Goal: Check status: Check status

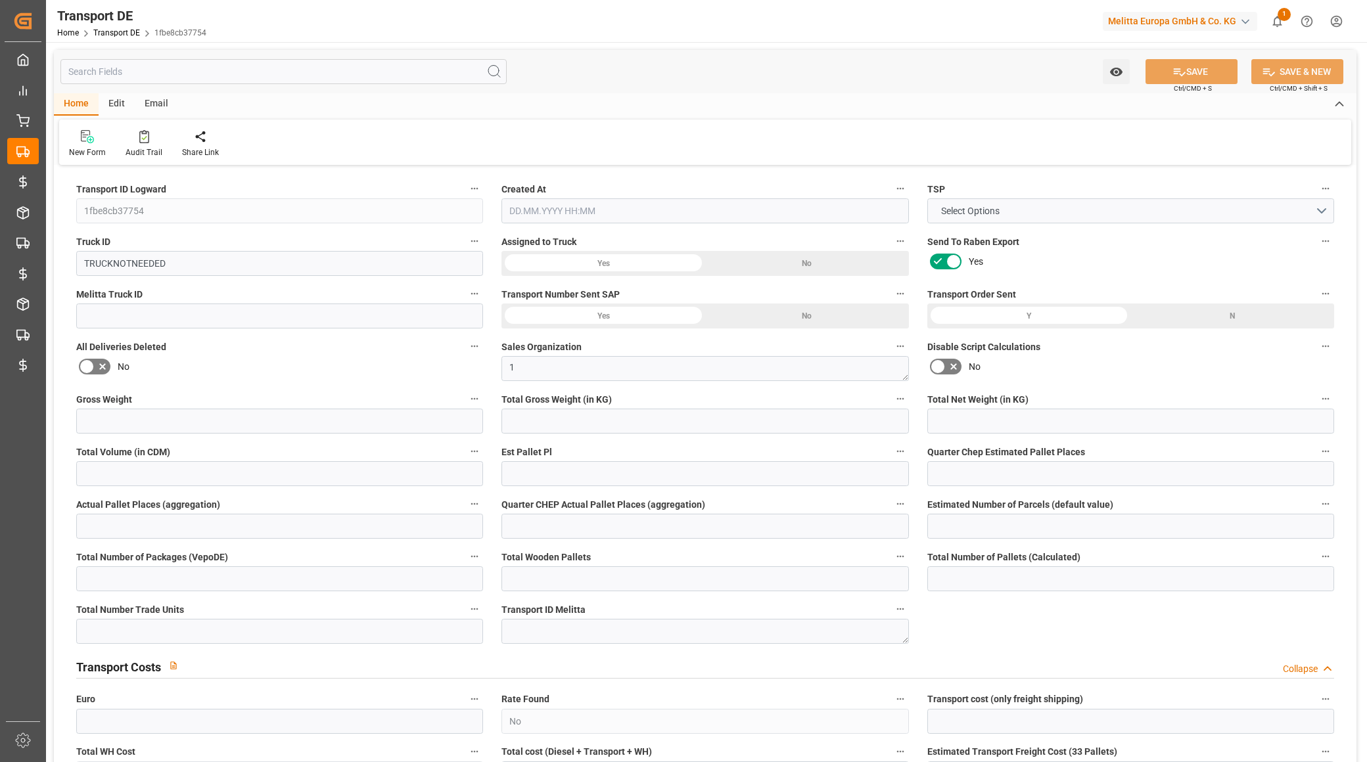
type input "0"
type input "8.01"
type input "6.525"
type input "0"
type input "1"
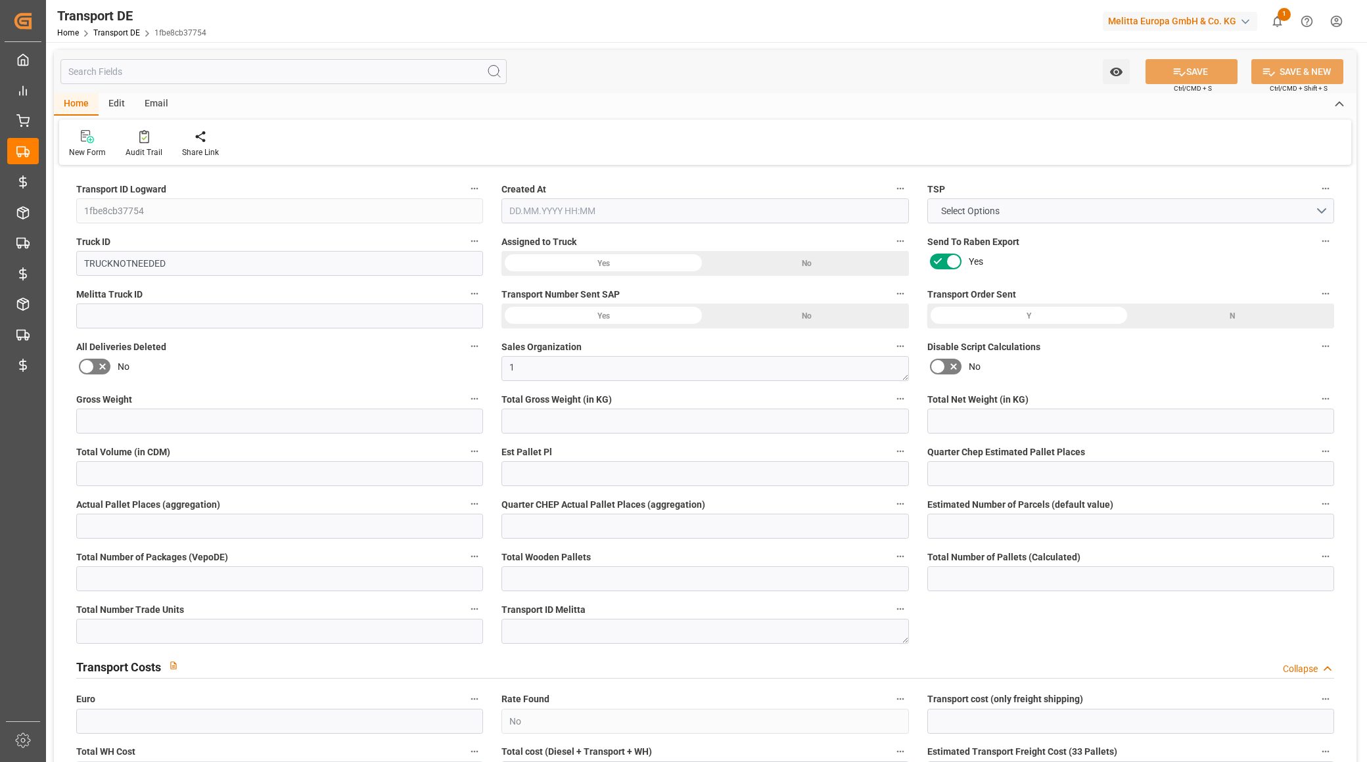
type input "0"
type input "1"
type input "0"
type input "1"
type input "0"
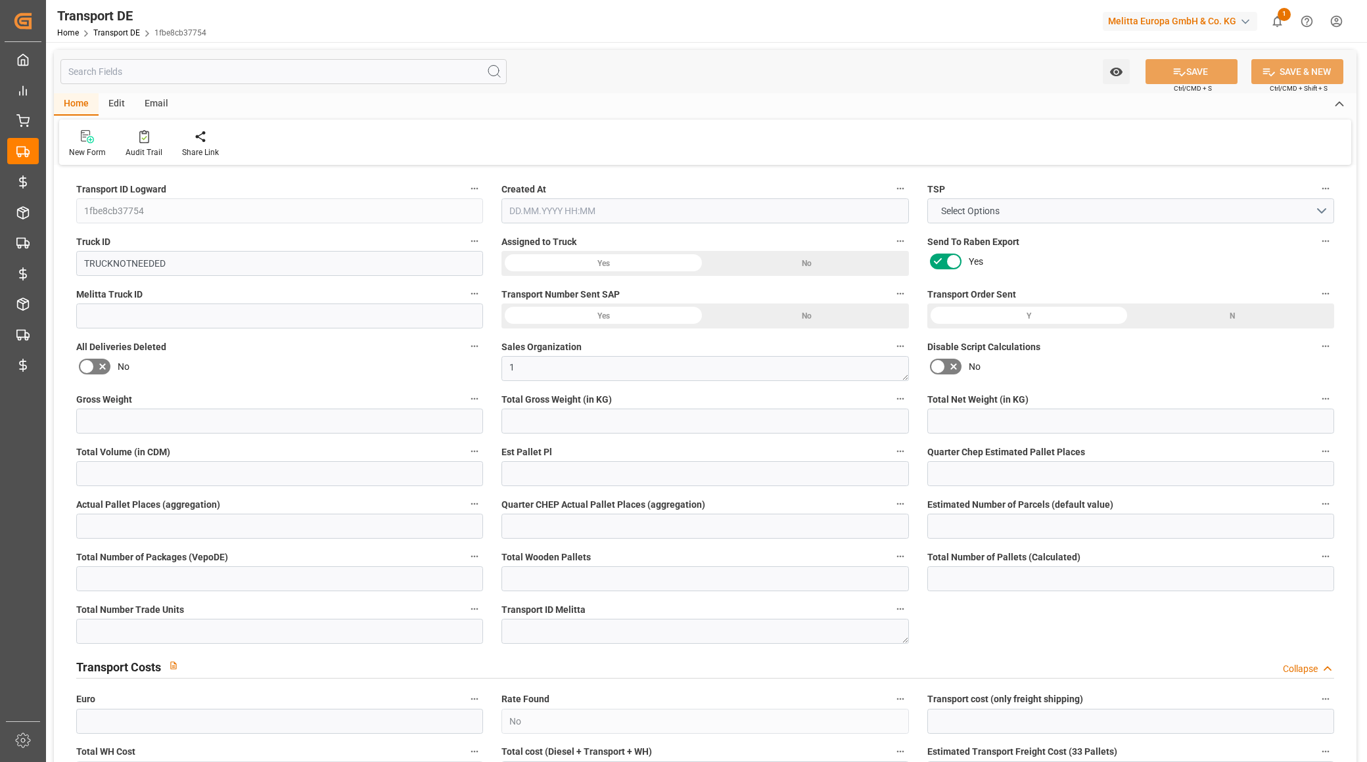
type input "0"
type input "5"
type input "0"
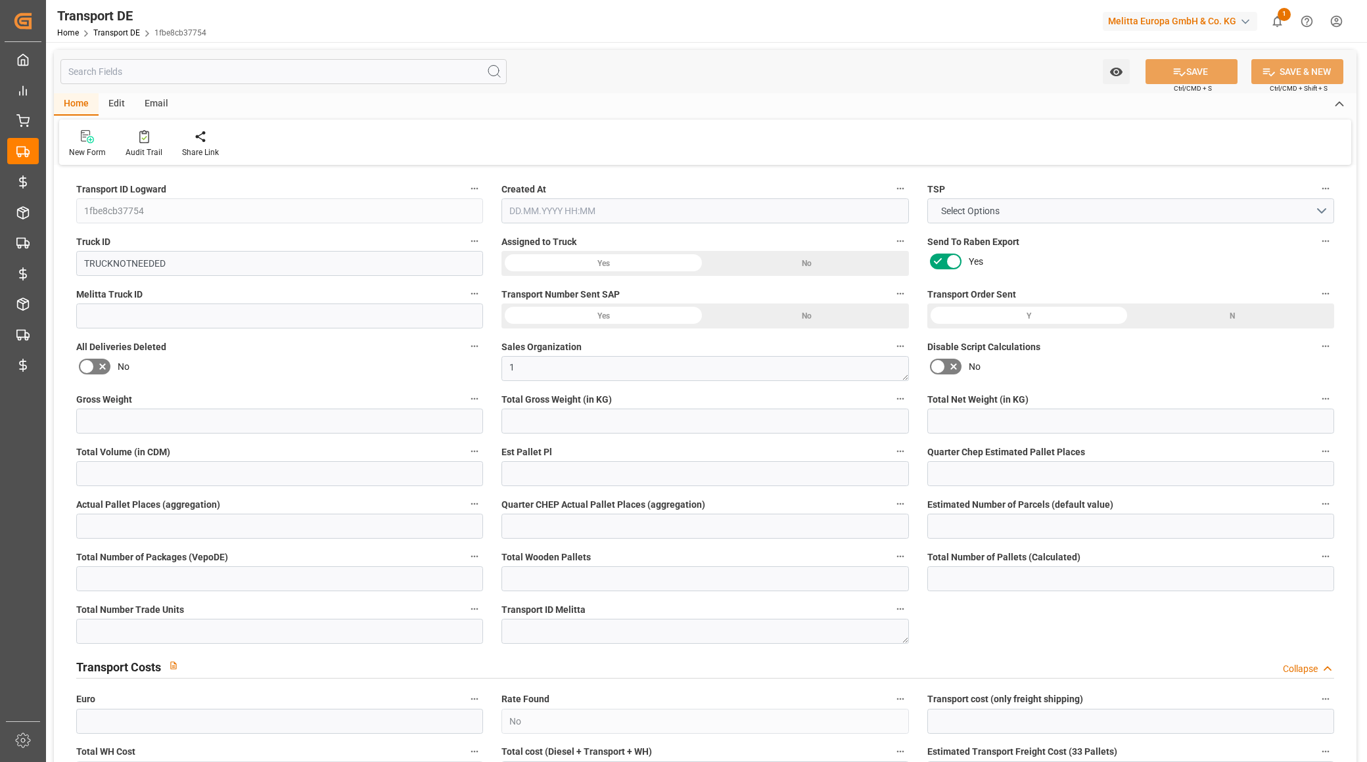
type input "68"
type input "0"
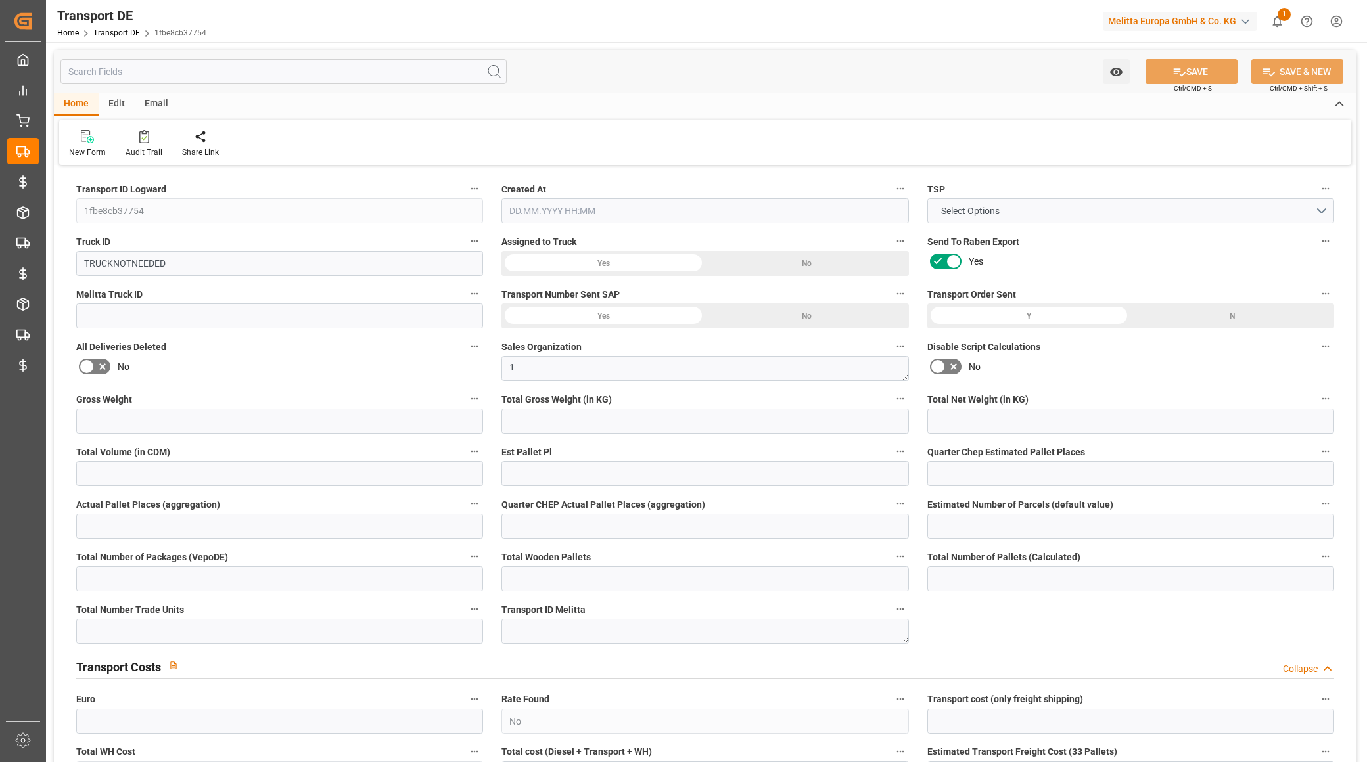
type input "0"
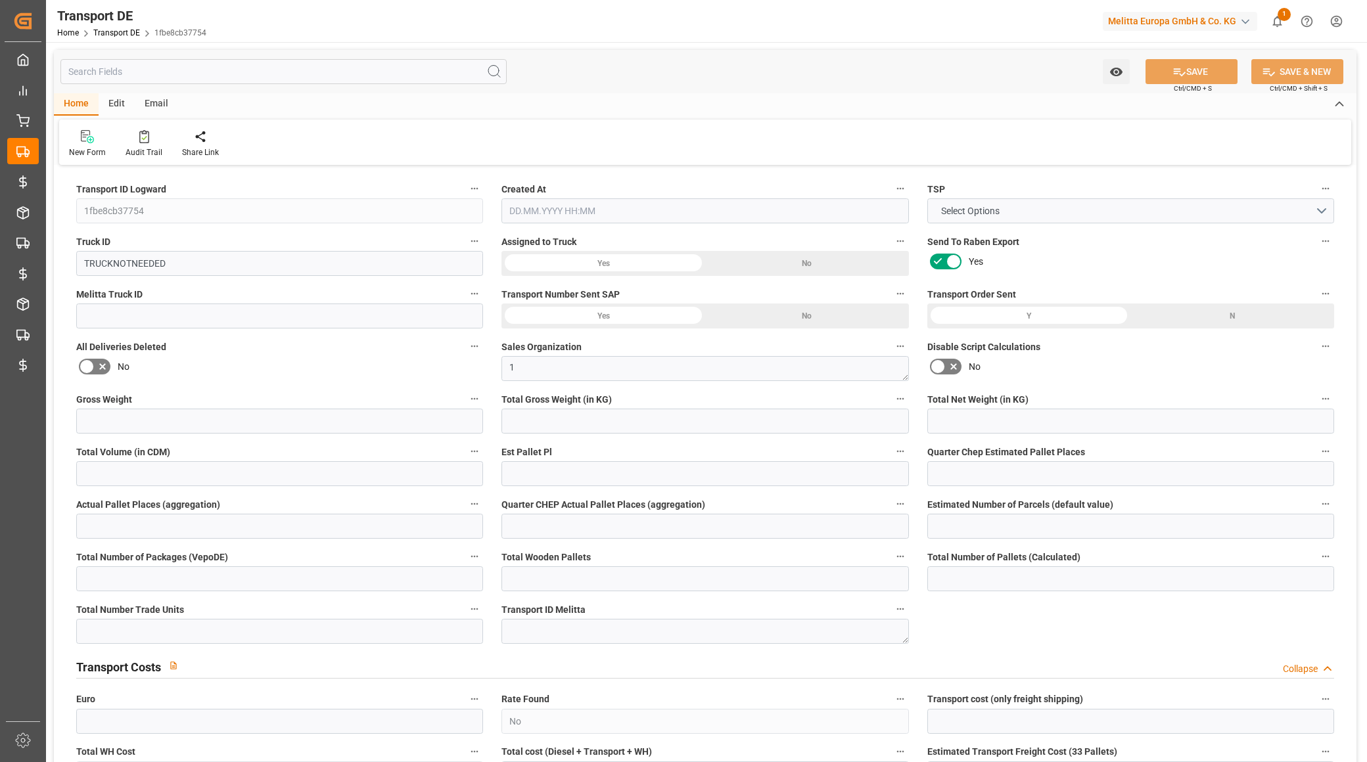
type input "0"
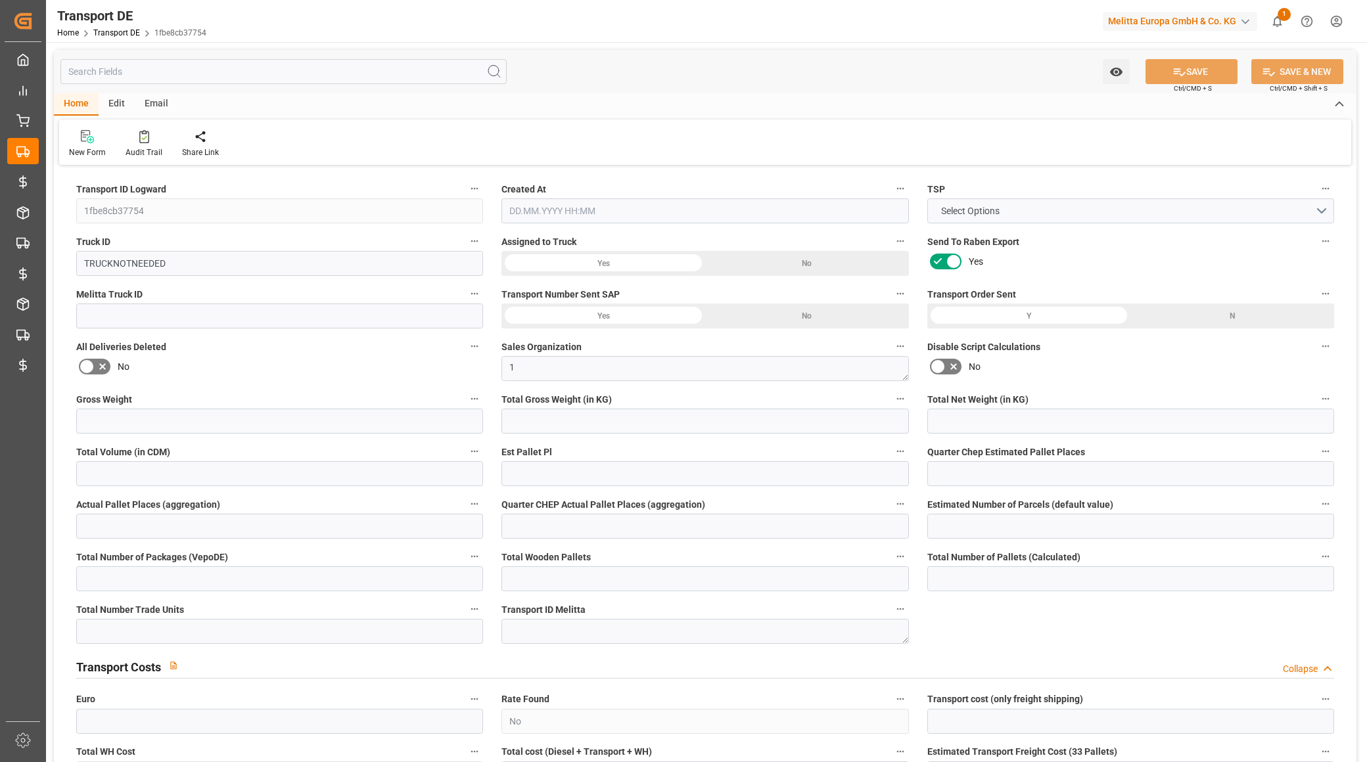
type input "0"
type input "8.01"
type input "2800"
type input "21"
type input "80"
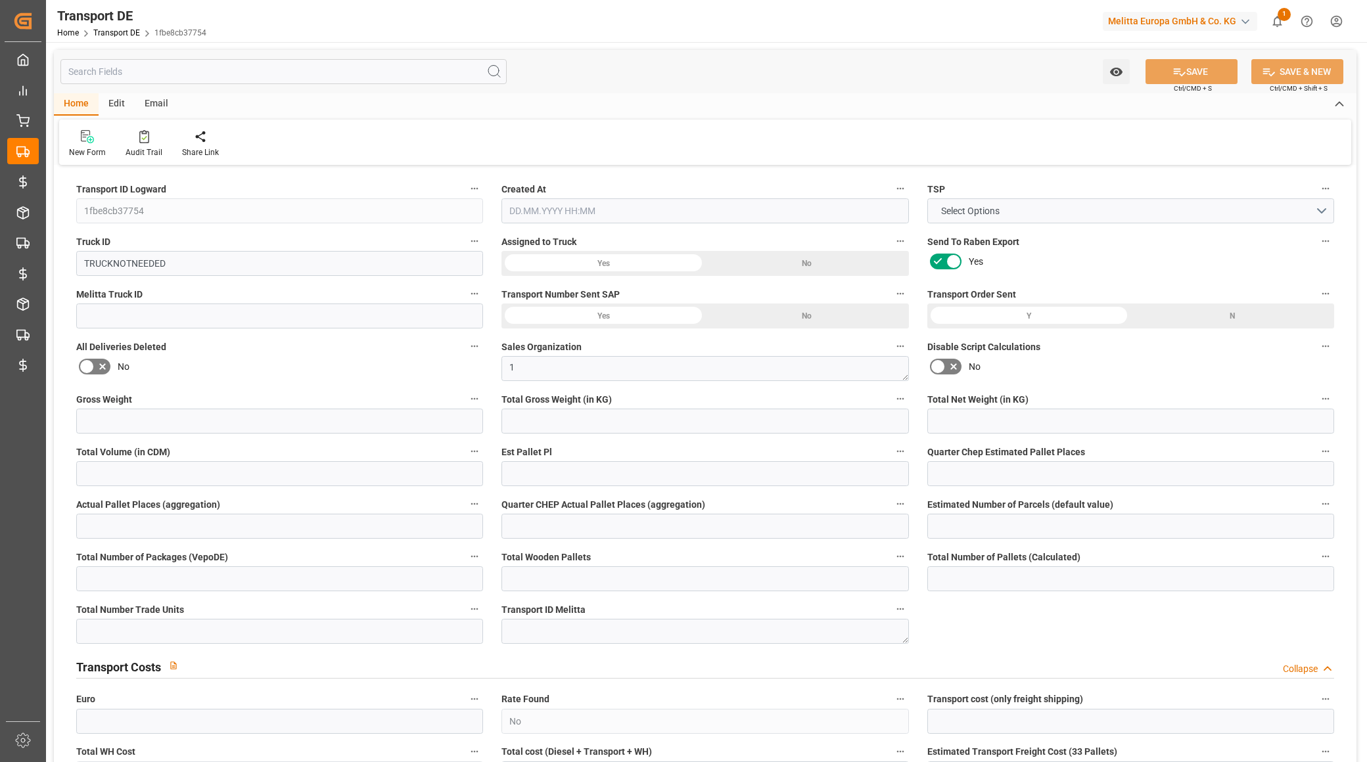
type input "0"
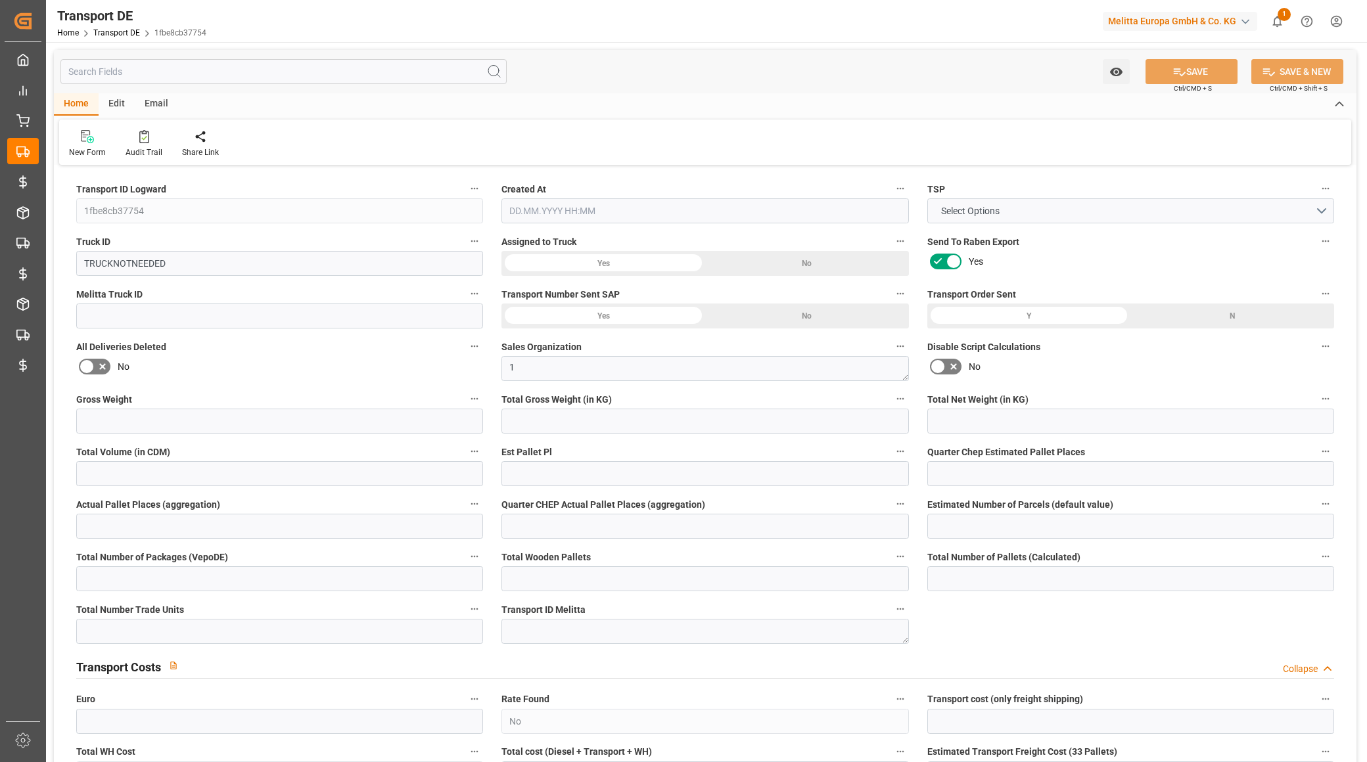
type input "0"
type input "1"
type input "0"
type input "5"
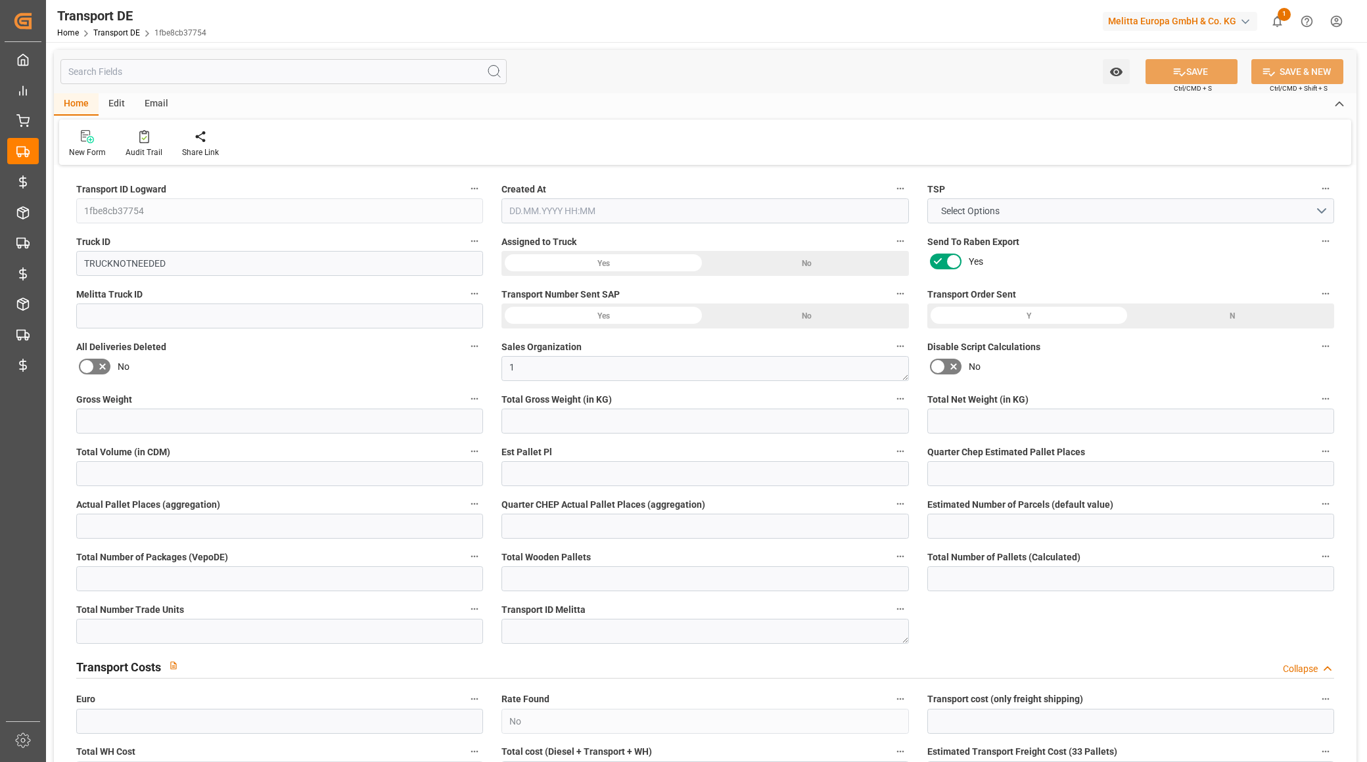
type input "0"
type input "20.08.2025 07:52"
type input "12.08.2025"
type input "20.08.2025"
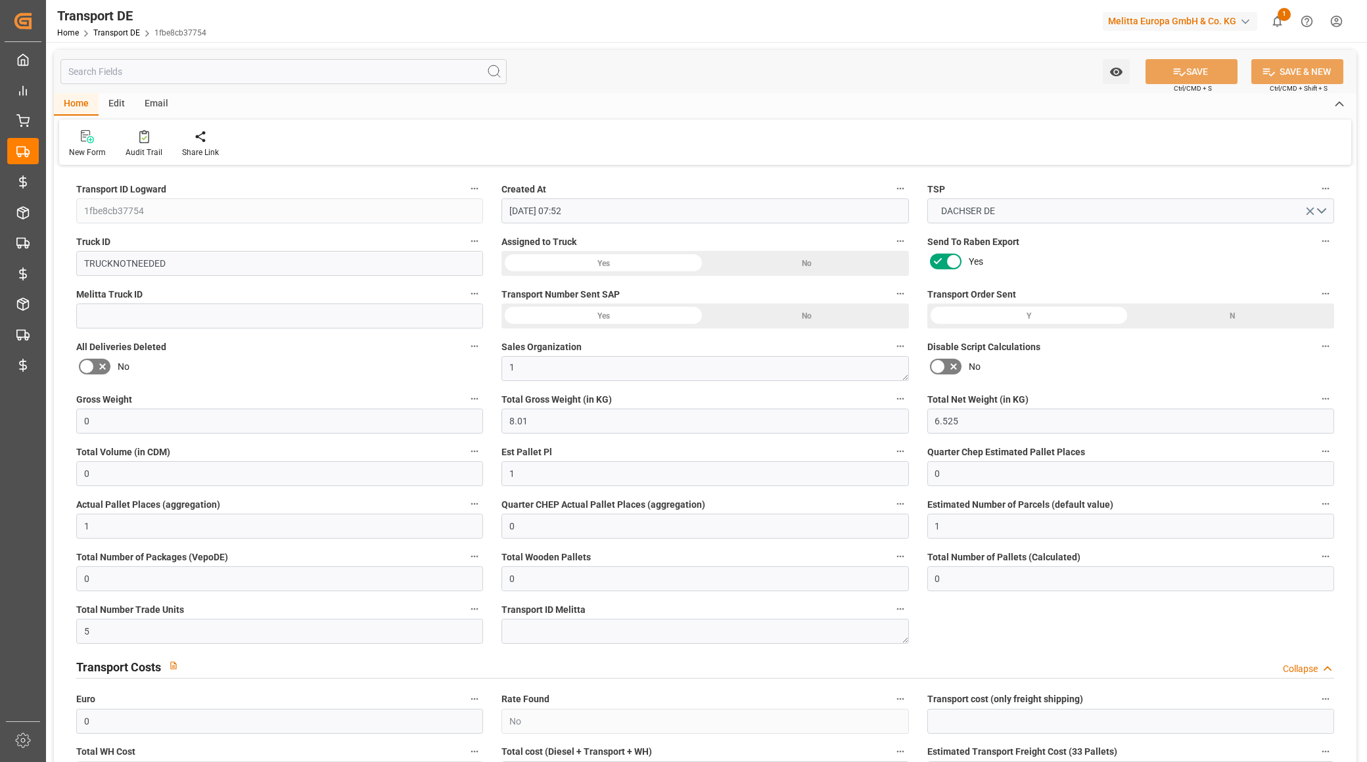
type input "12.08.2025"
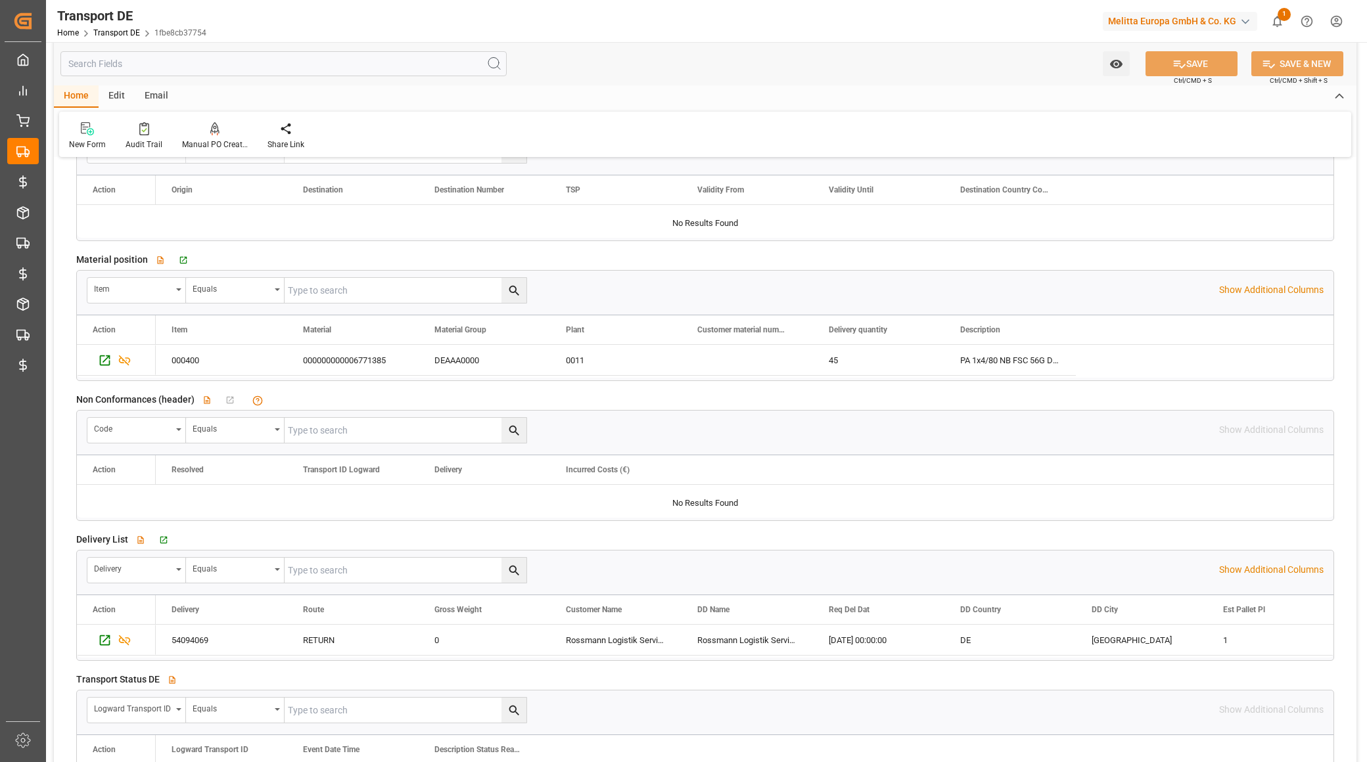
scroll to position [2263, 0]
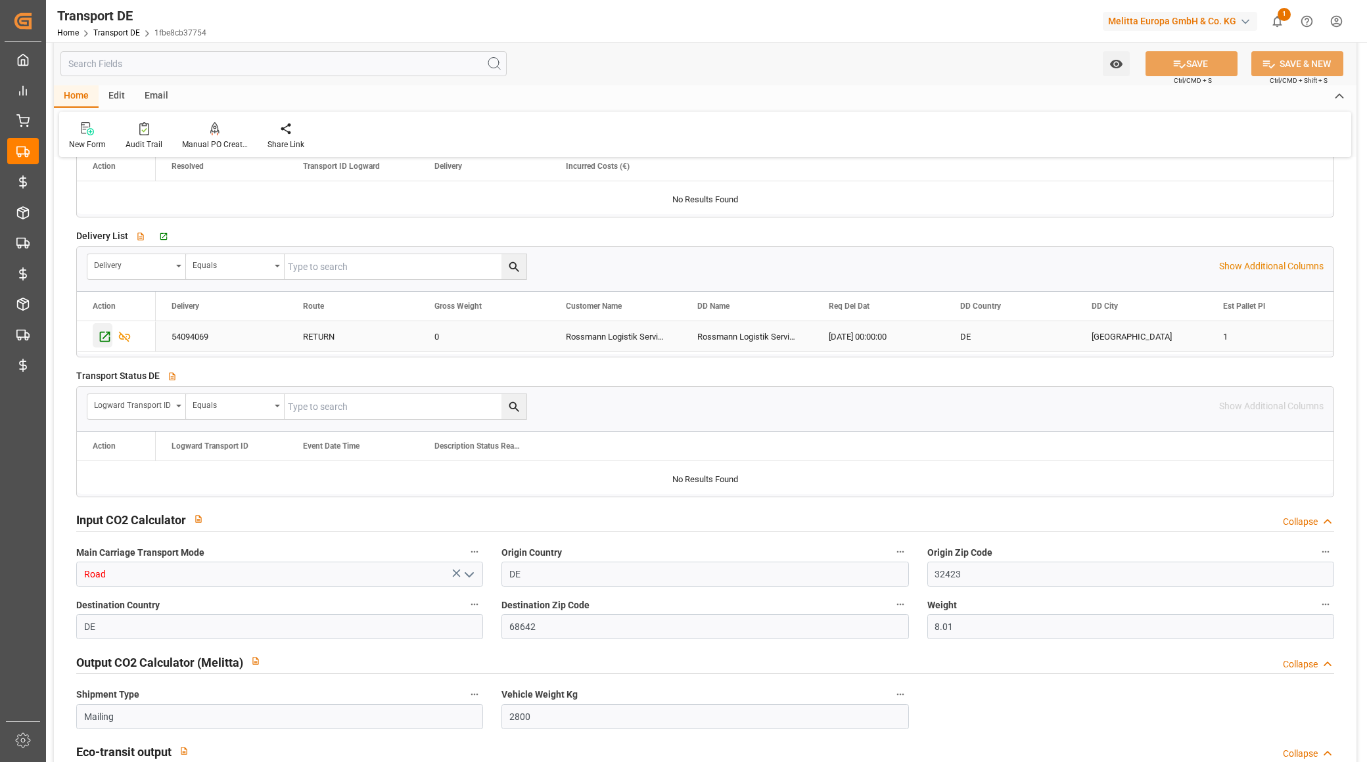
click at [98, 336] on icon "Press SPACE to select this row." at bounding box center [105, 337] width 14 height 14
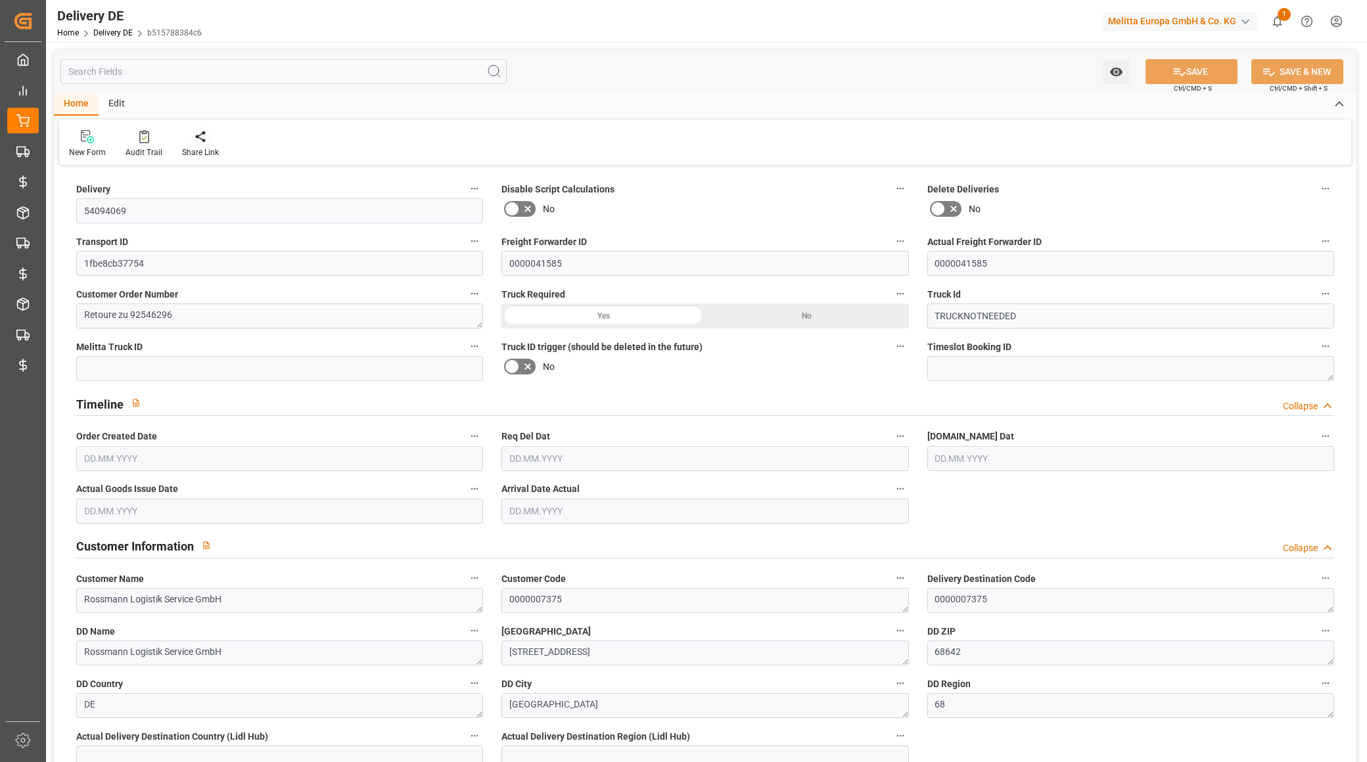
type input "0"
type input "1"
type input "6.525"
type input "0"
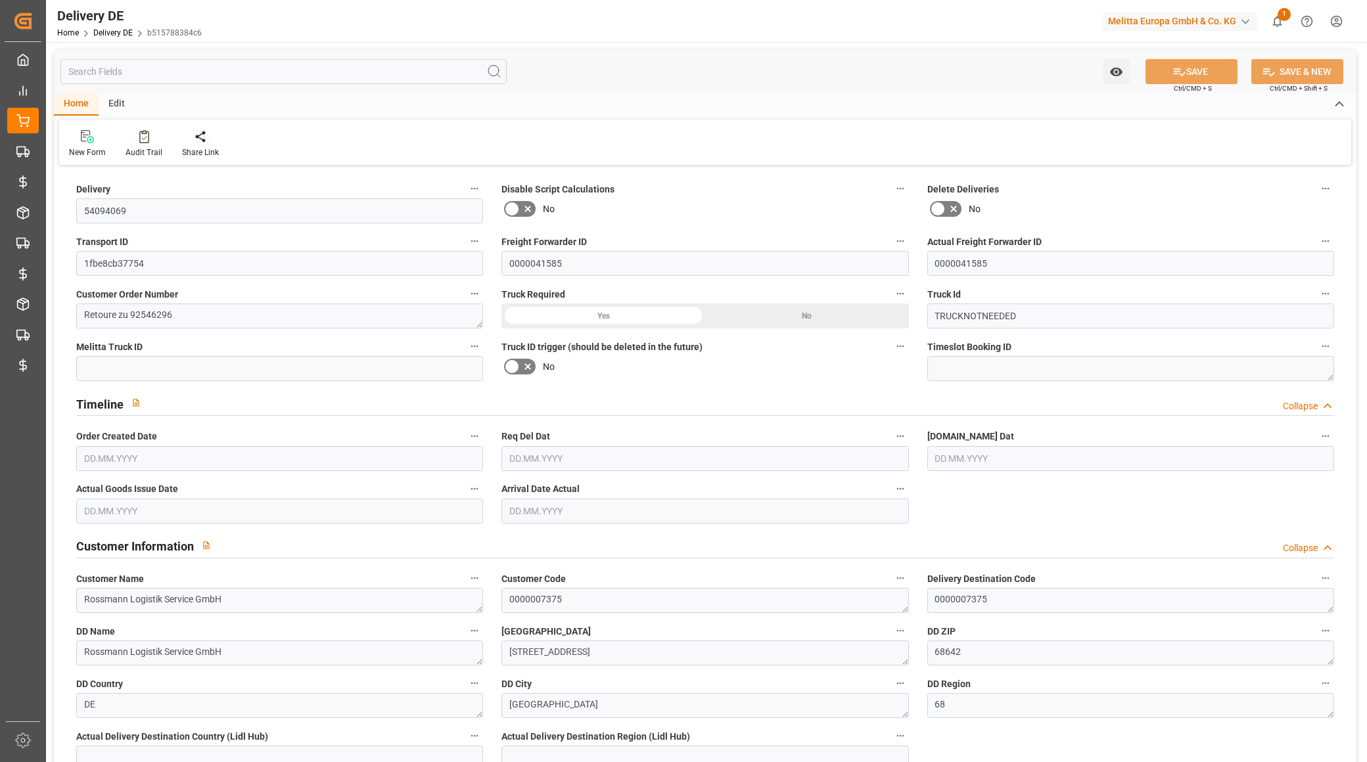
type input "0"
type input "[DATE]"
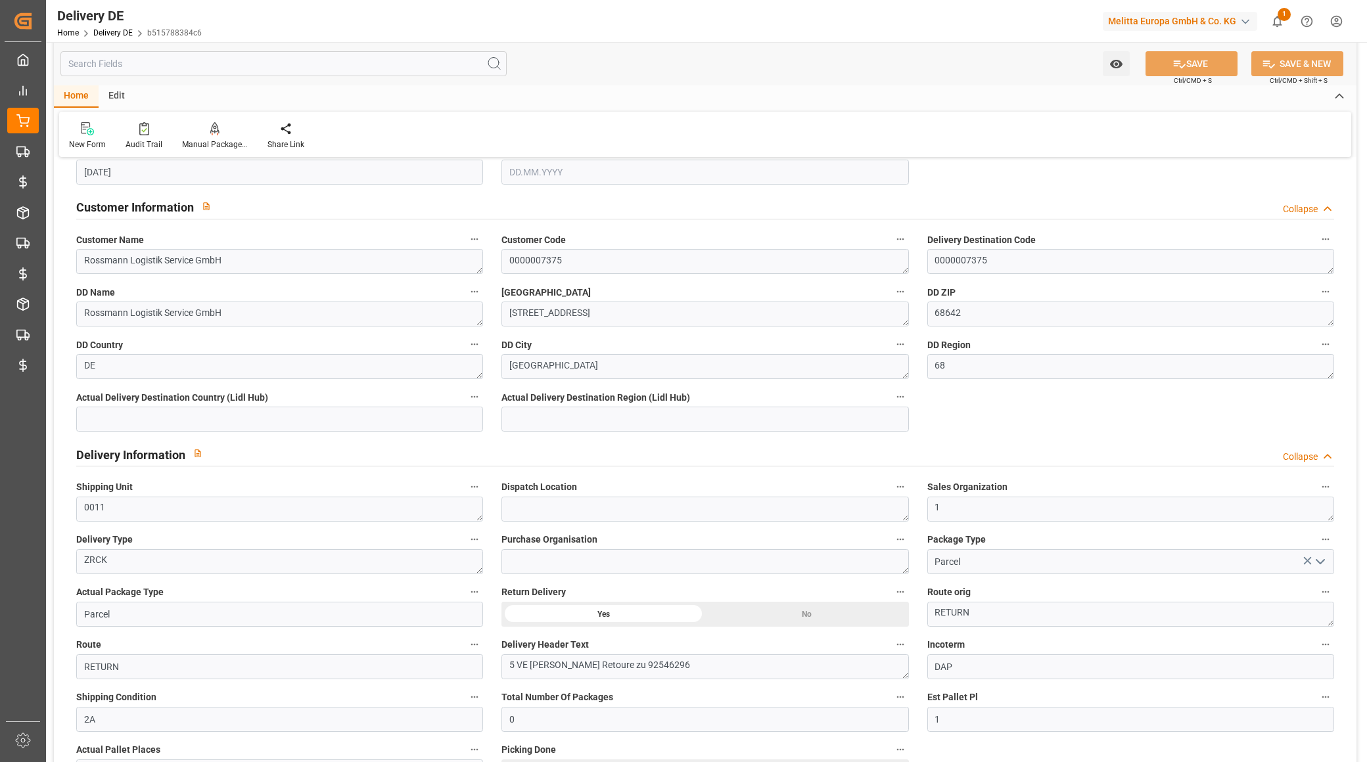
scroll to position [365, 0]
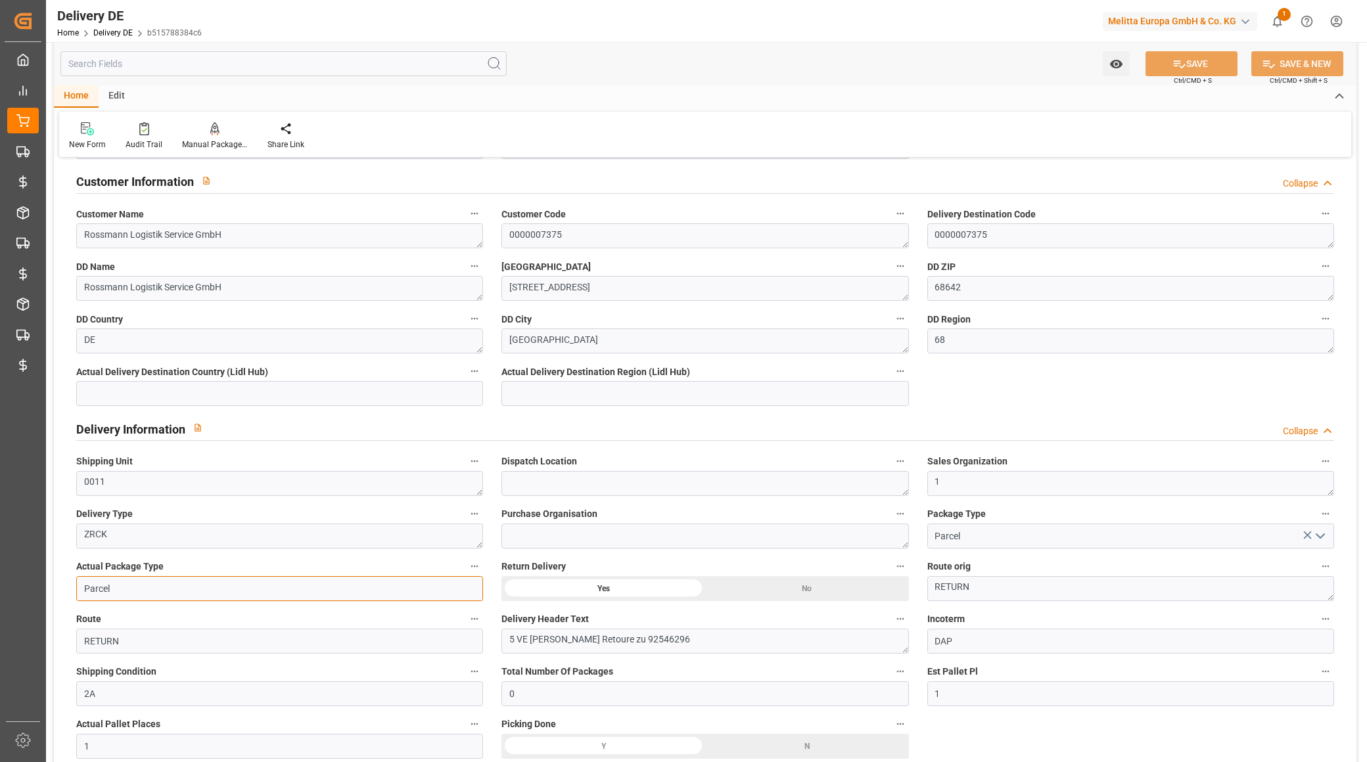
drag, startPoint x: 117, startPoint y: 587, endPoint x: 94, endPoint y: 589, distance: 23.0
click at [94, 589] on input "Parcel" at bounding box center [279, 588] width 407 height 25
type input "Pallet"
click at [1164, 69] on button "SAVE" at bounding box center [1191, 63] width 92 height 25
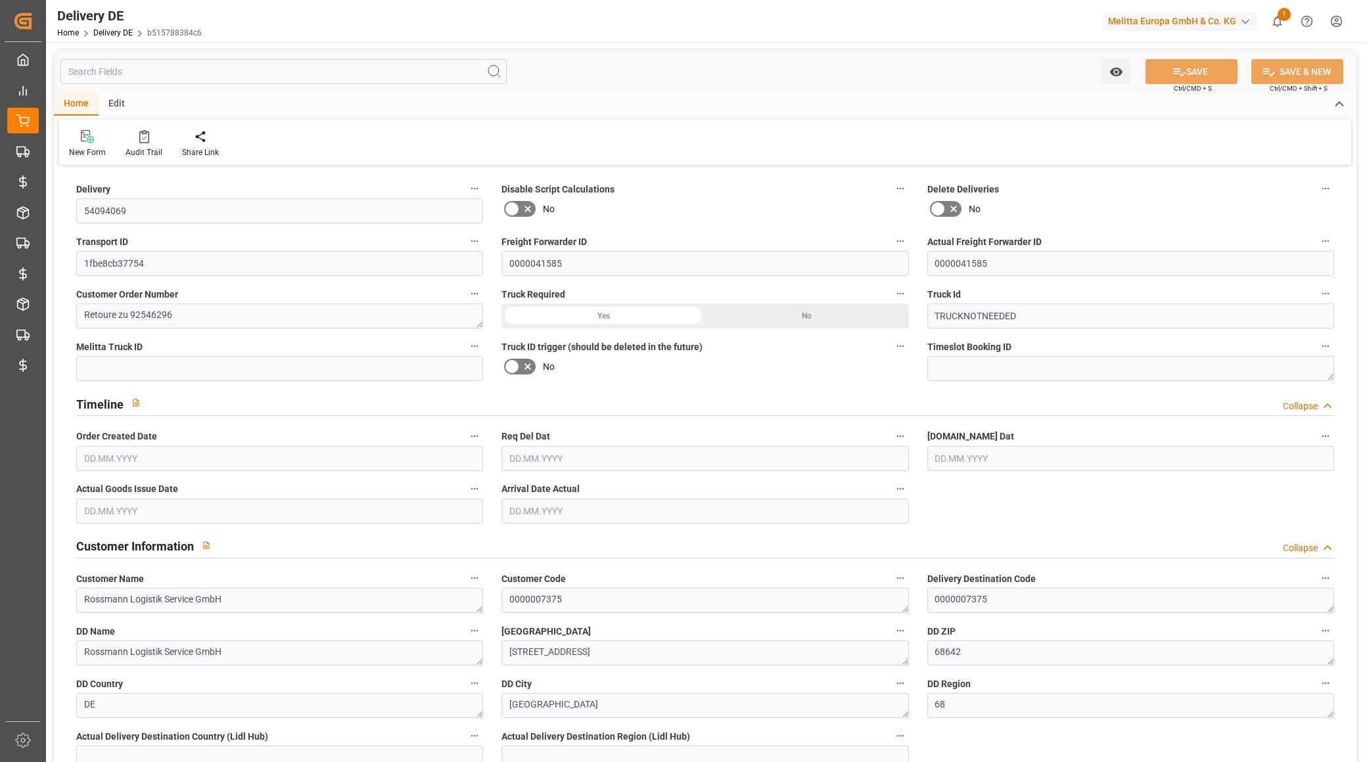
type input "54094069"
type input "1fbe8cb37754"
type input "0000041585"
type textarea "Retoure zu 92546296"
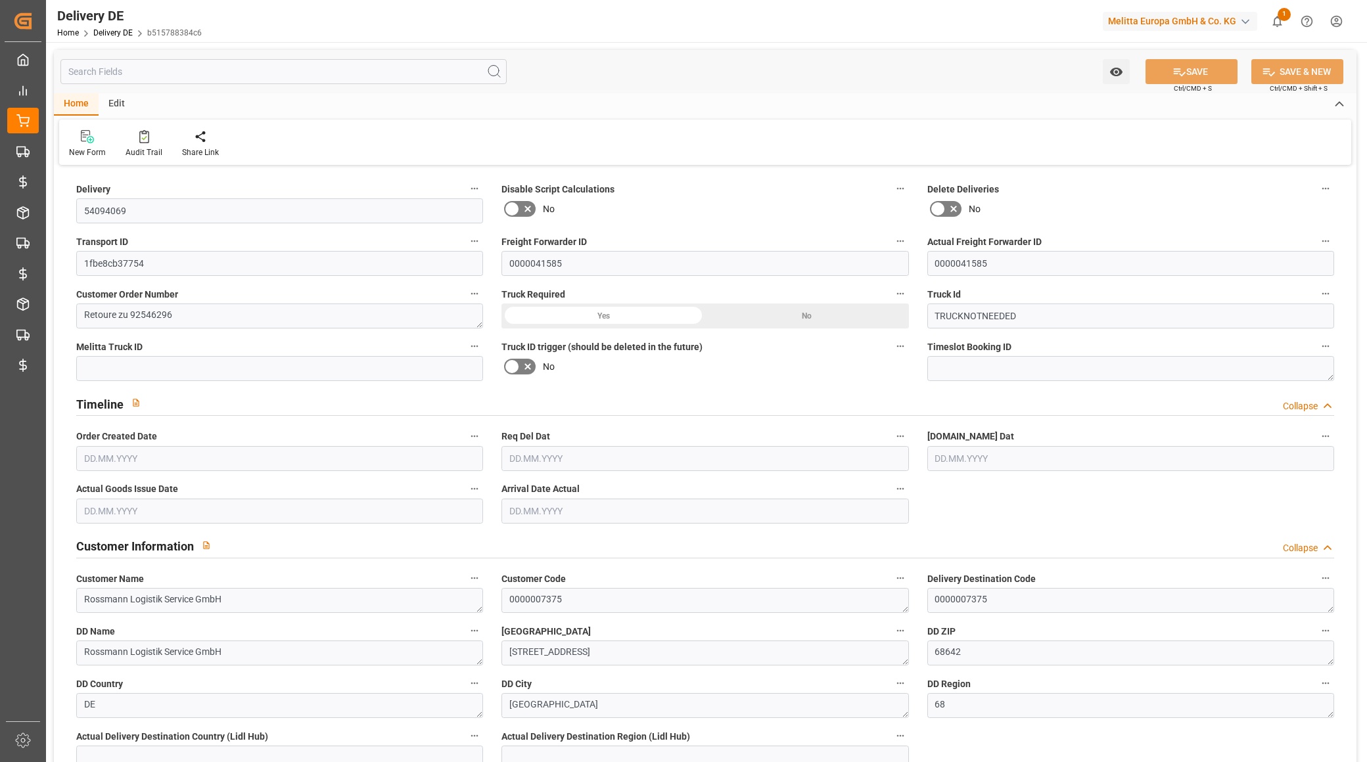
type input "TRUCKNOTNEEDED"
type textarea "Rossmann Logistik Service GmbH"
type textarea "0000007375"
type textarea "Rossmann Logistik Service GmbH"
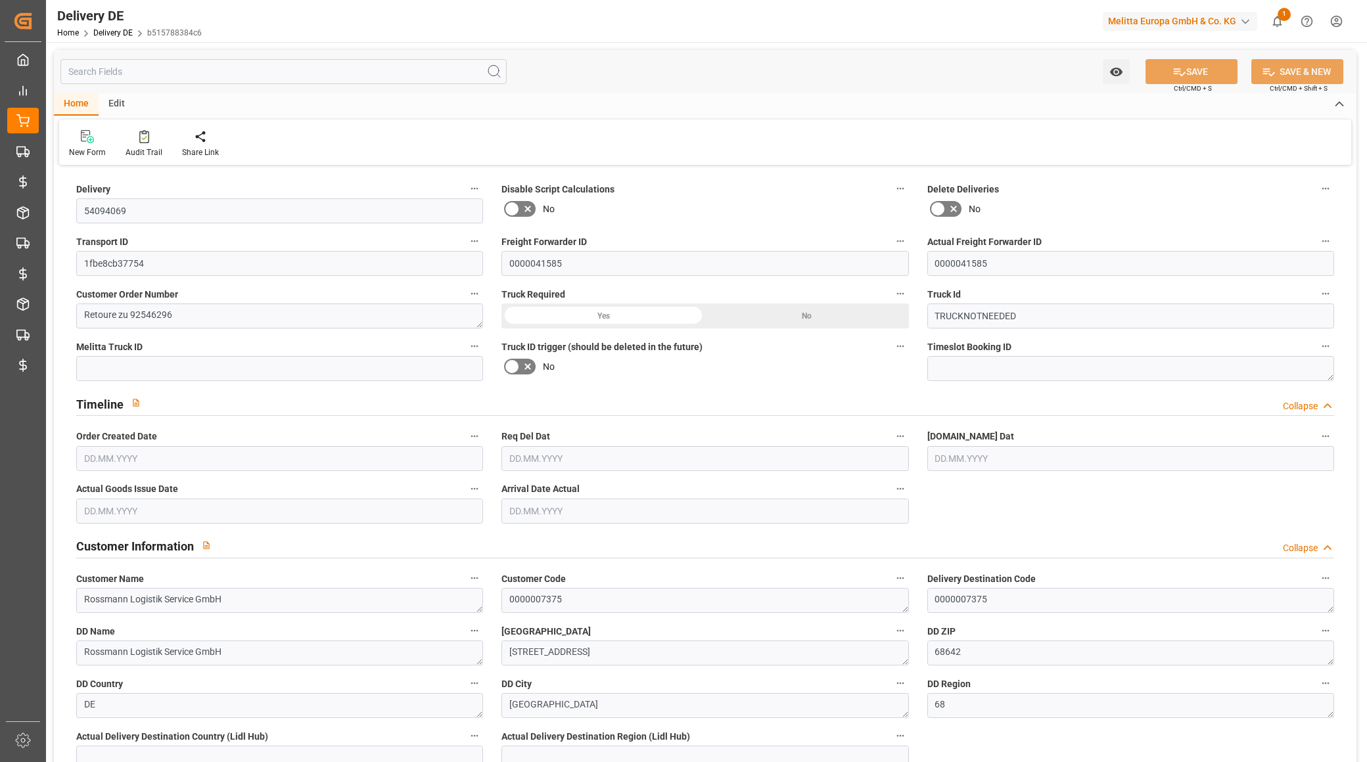
type textarea "[STREET_ADDRESS]"
type textarea "68642"
type textarea "DE"
type textarea "[GEOGRAPHIC_DATA]"
type textarea "68"
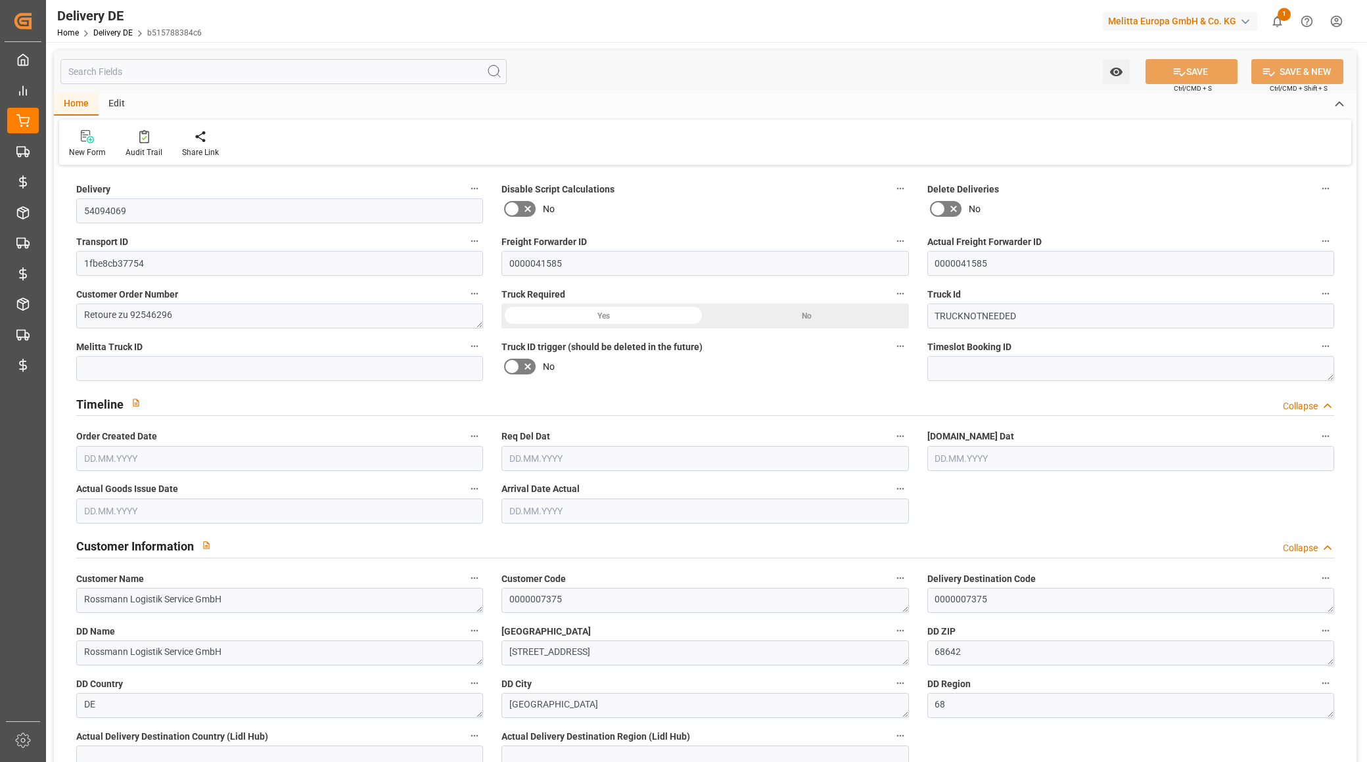
type textarea "0011"
type textarea "1"
type textarea "ZRCK"
type input "Parcel"
type input "Pallet"
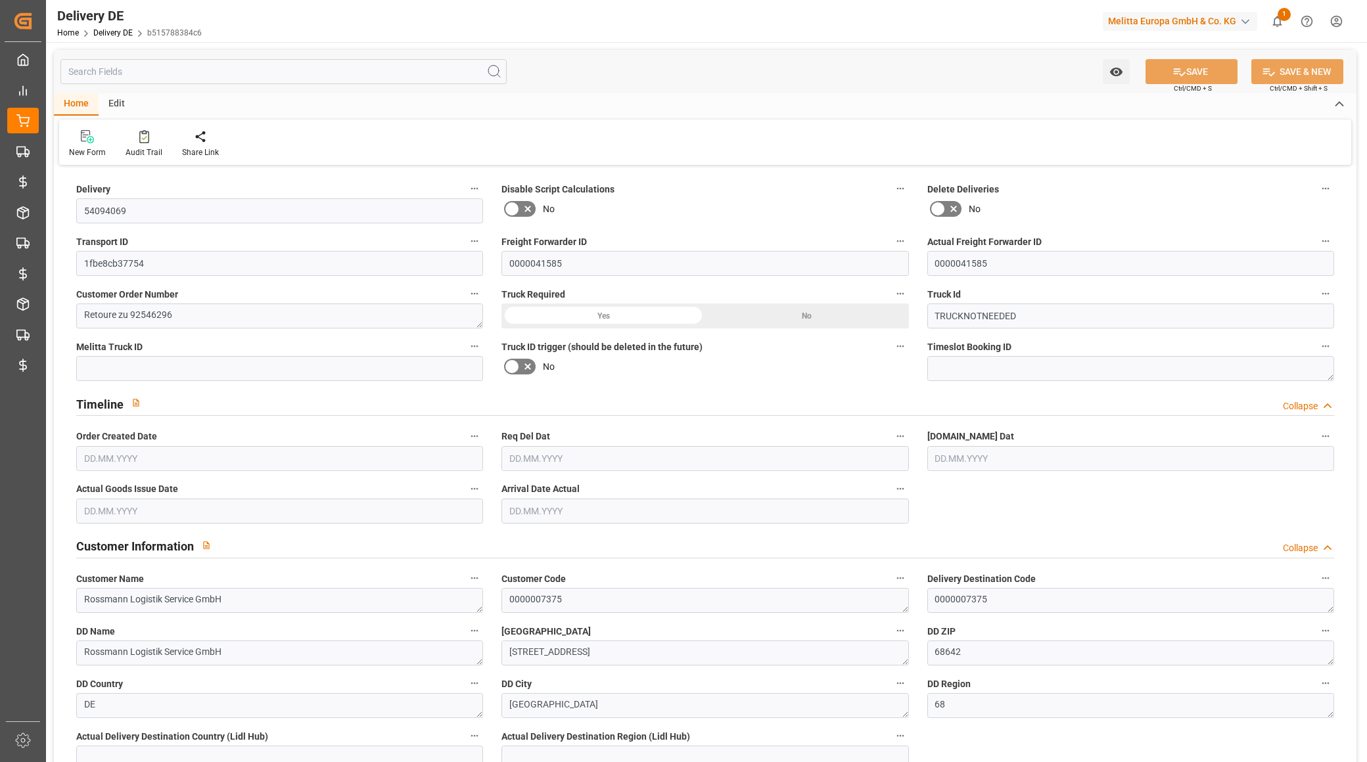
type textarea "RETURN"
type input "RETURN"
type textarea "5 VE Bruch AV Retoure zu 92546296"
type input "DAP"
type input "2A"
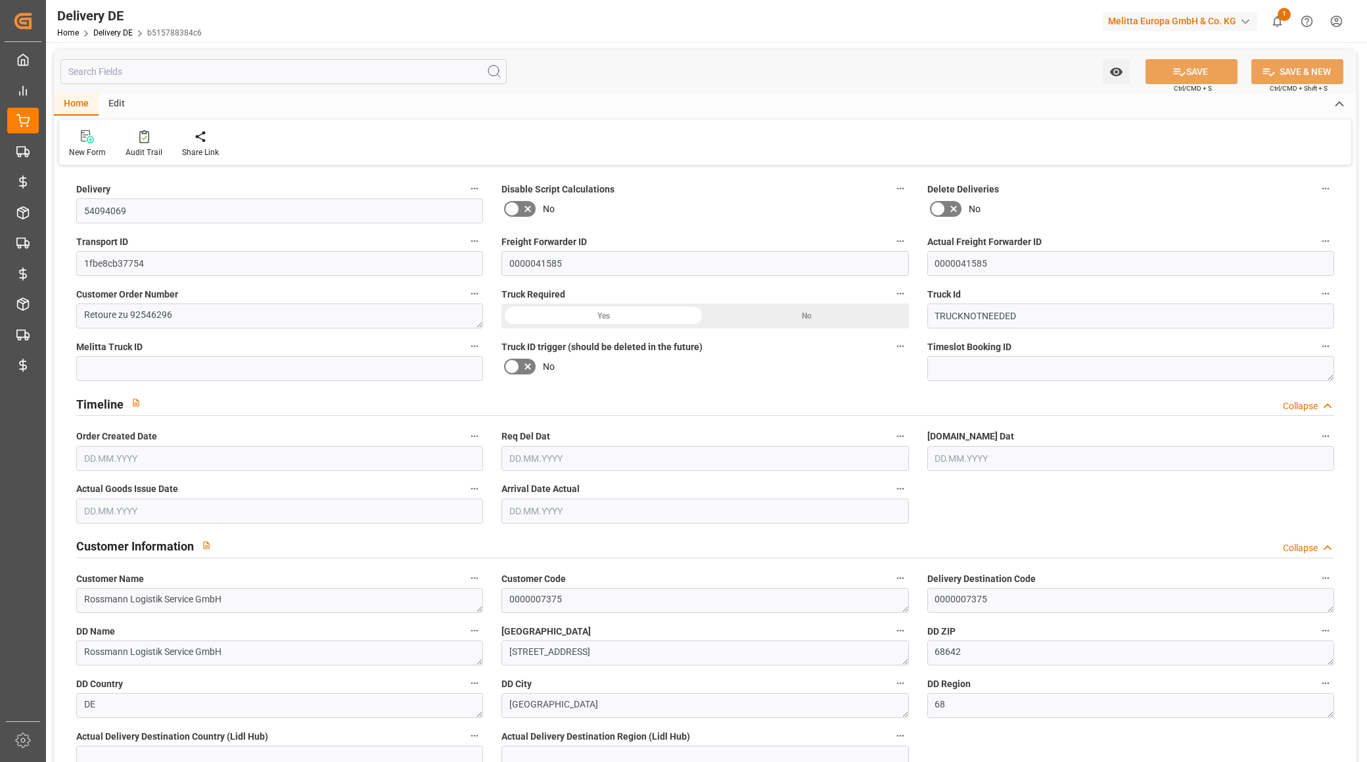
type input "H105"
type textarea "Maximale Palettenhöhe 1,05 m"
type input "LMIX"
type textarea "Einzelne Lagen auf Mischpaletten"
type input "PKFR"
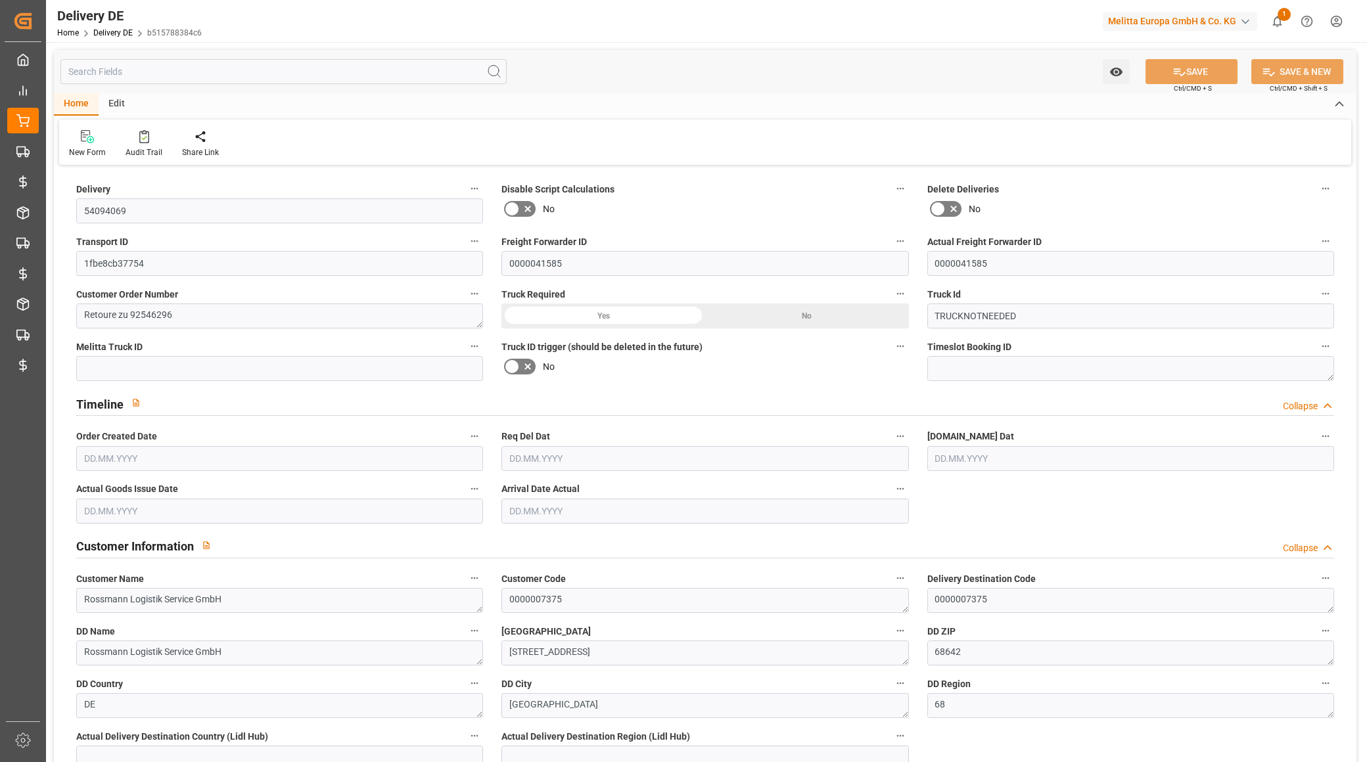
type textarea "Stretchung max. um die oberen Holzschichten der Palette"
type input "SRPA"
type textarea "Sortenreine Paletten"
type input "SPAL"
type textarea "mit Stützpalette"
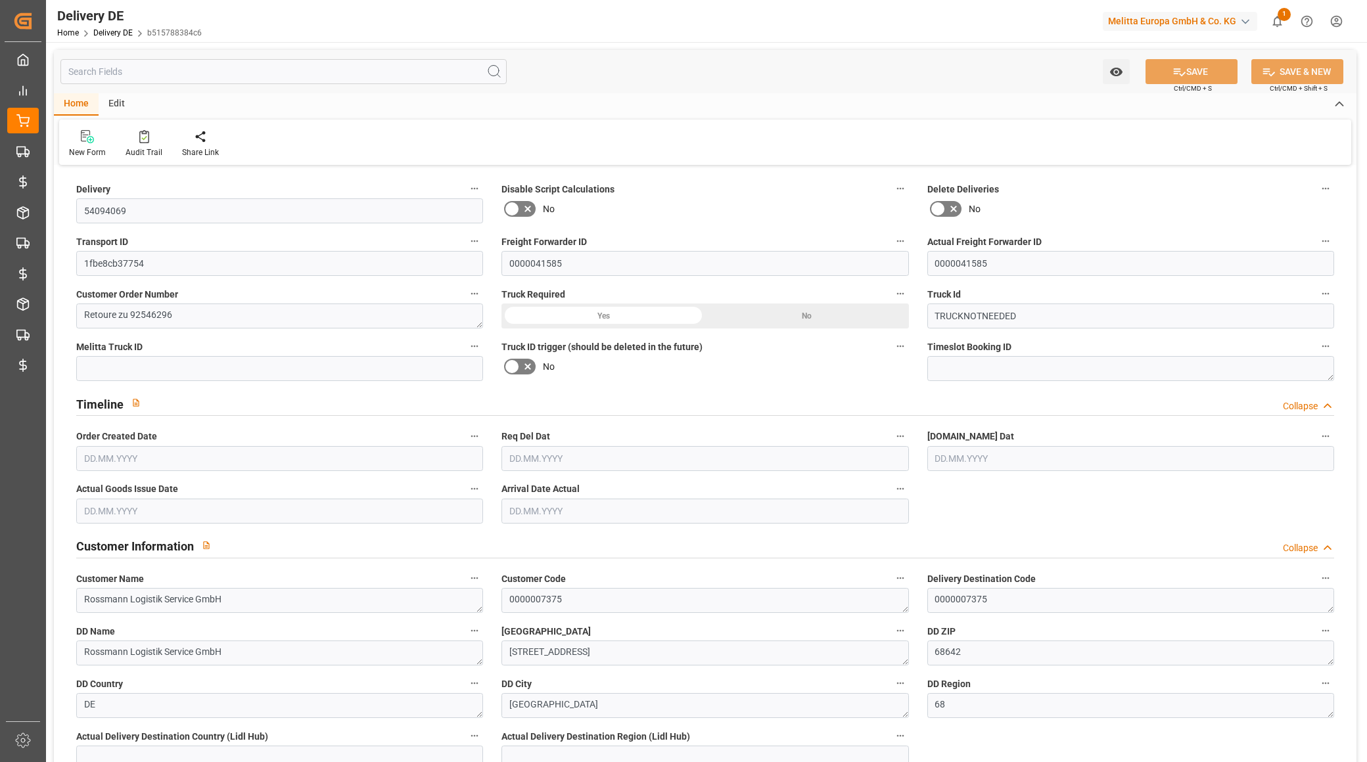
type input "EPQB"
type textarea "VP=EUB,Kommi=EUB"
type input "0"
type input "1"
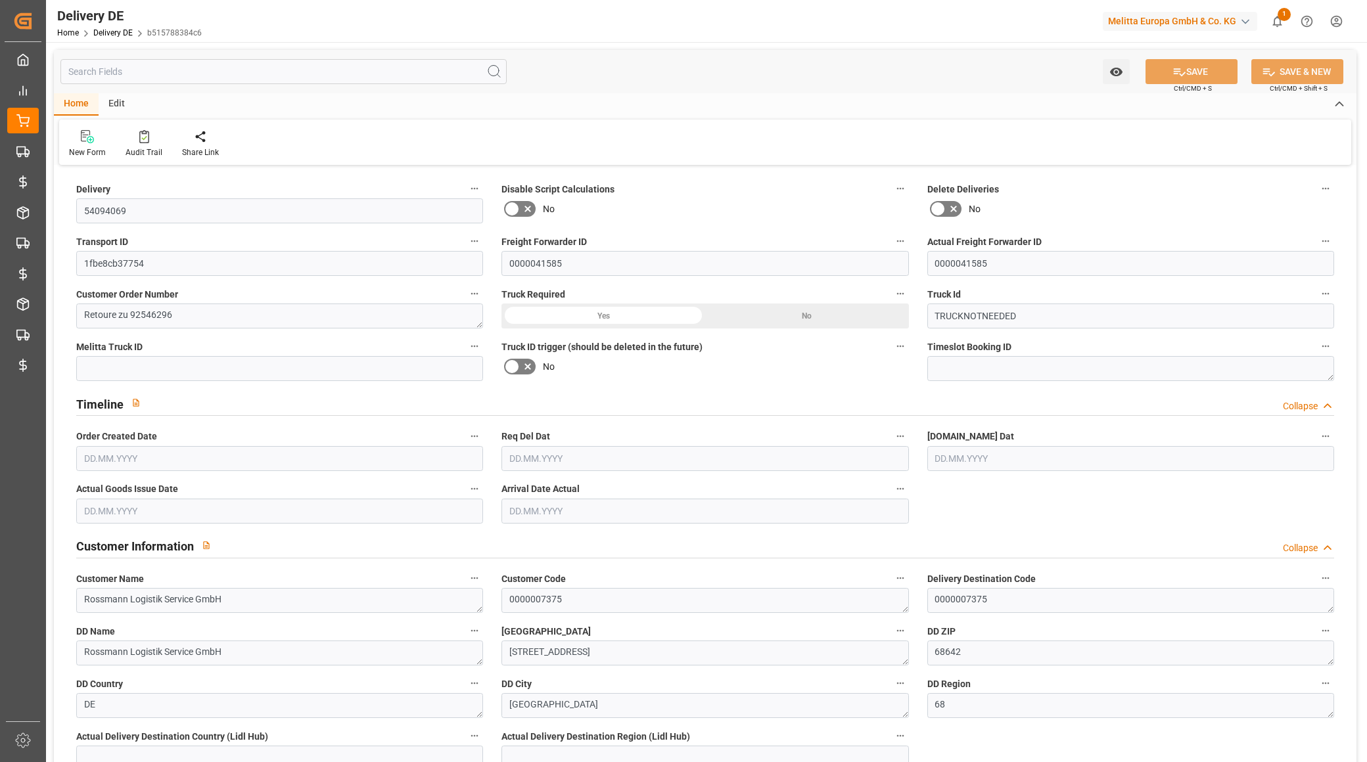
type input "6.525"
type input "0"
type input "20.08.2025"
type input "12.08.2025"
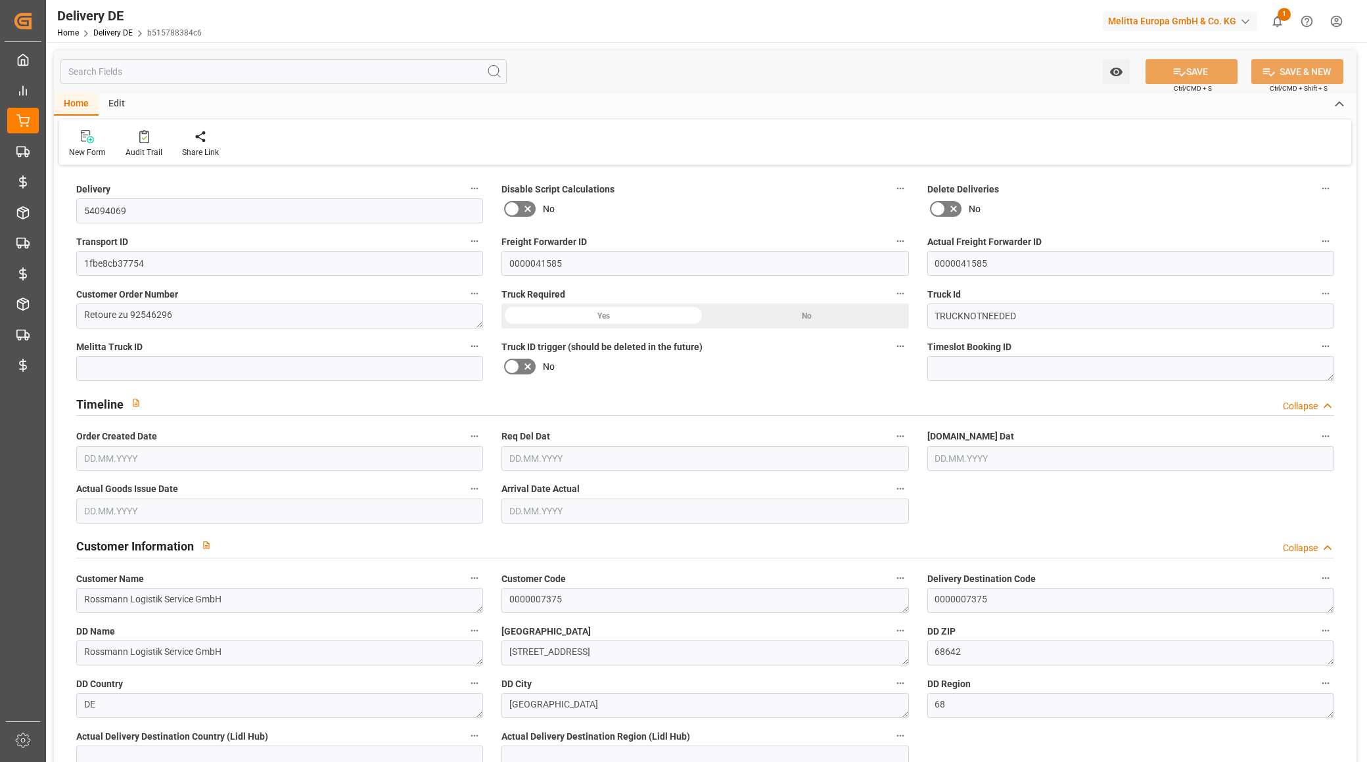
type input "12.08.2025"
type input "20.08.2025"
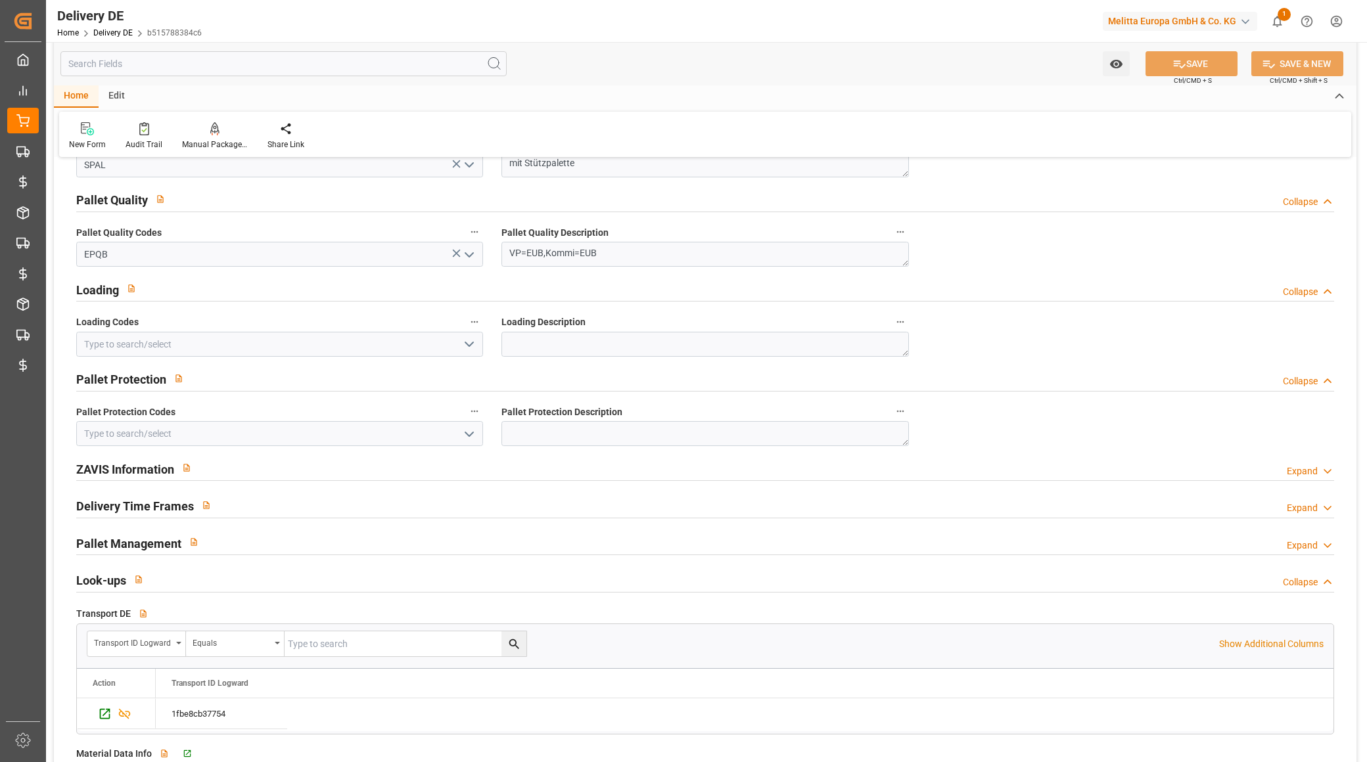
scroll to position [1825, 0]
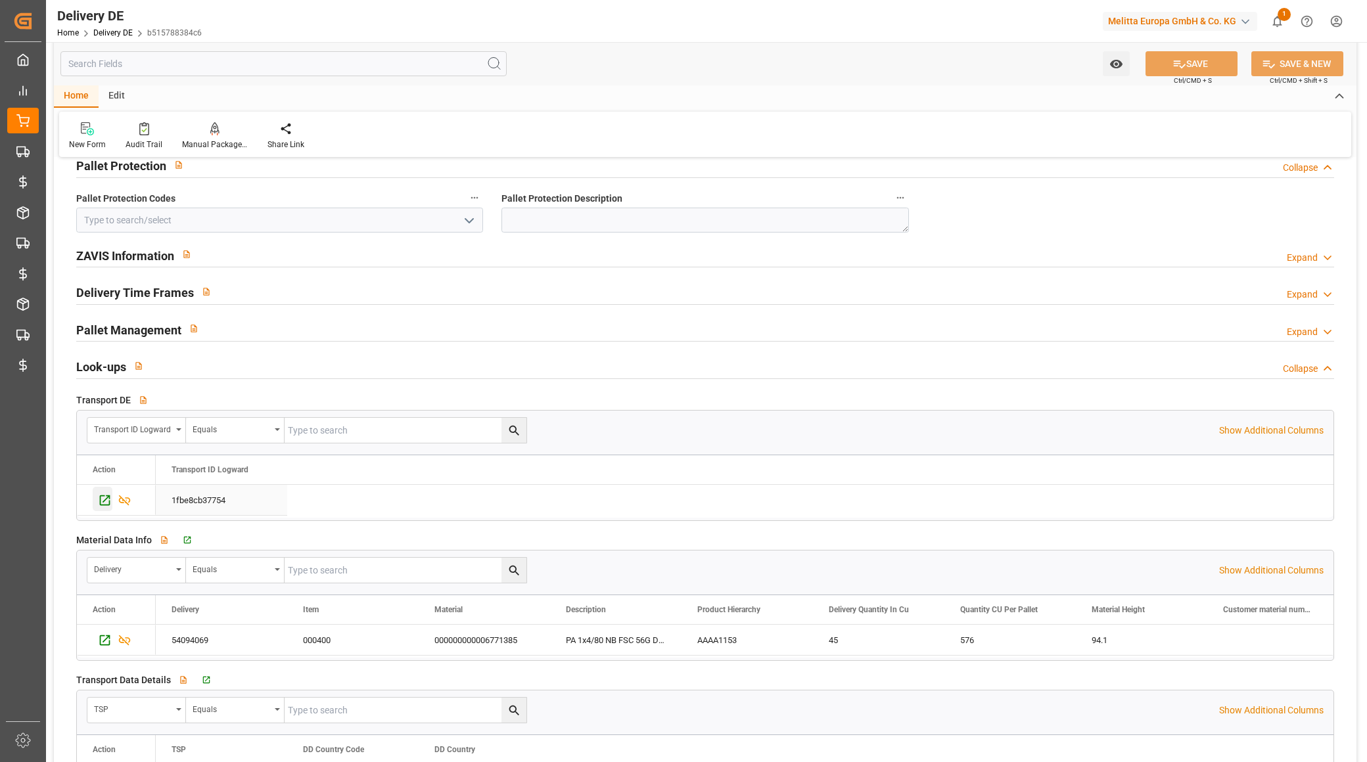
click at [106, 507] on div "Press SPACE to select this row." at bounding box center [103, 499] width 20 height 24
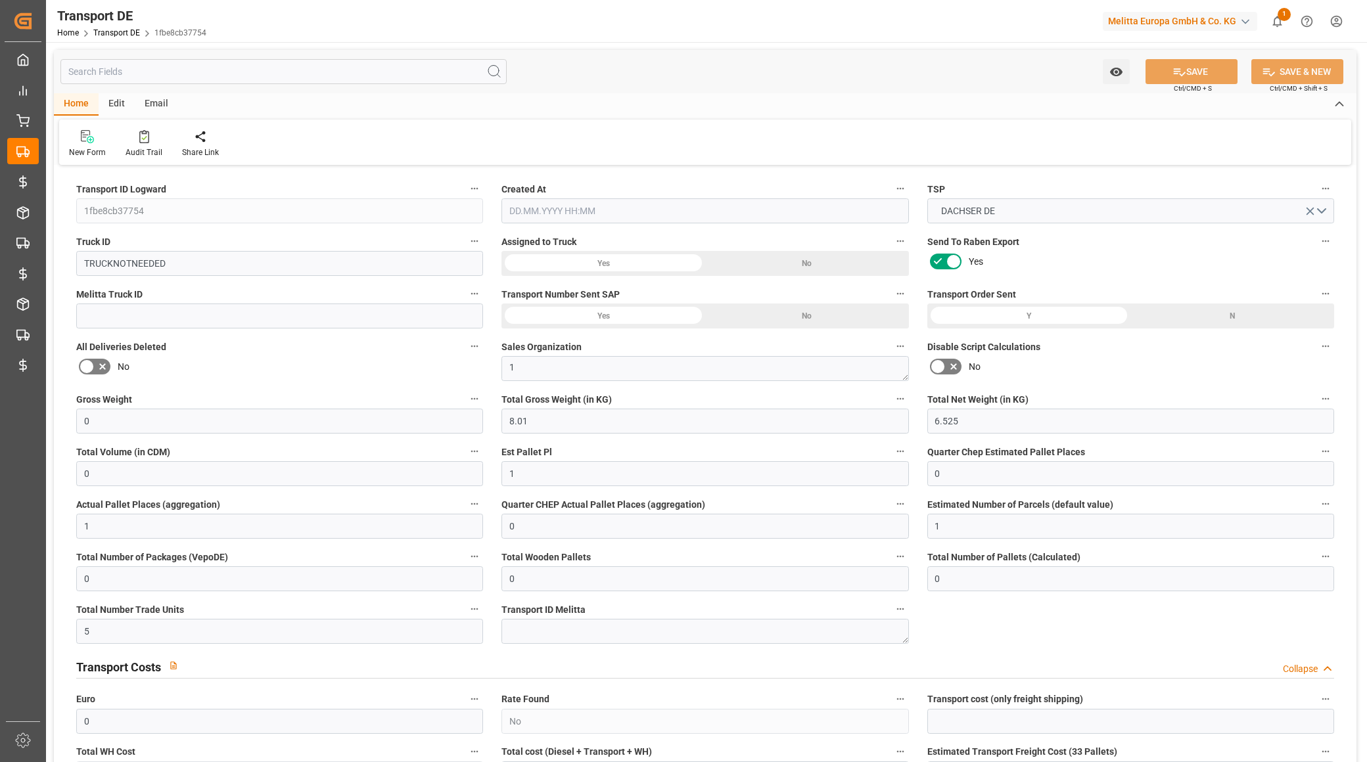
type input "0"
type input "8.01"
type input "6.525"
type input "0"
type input "1"
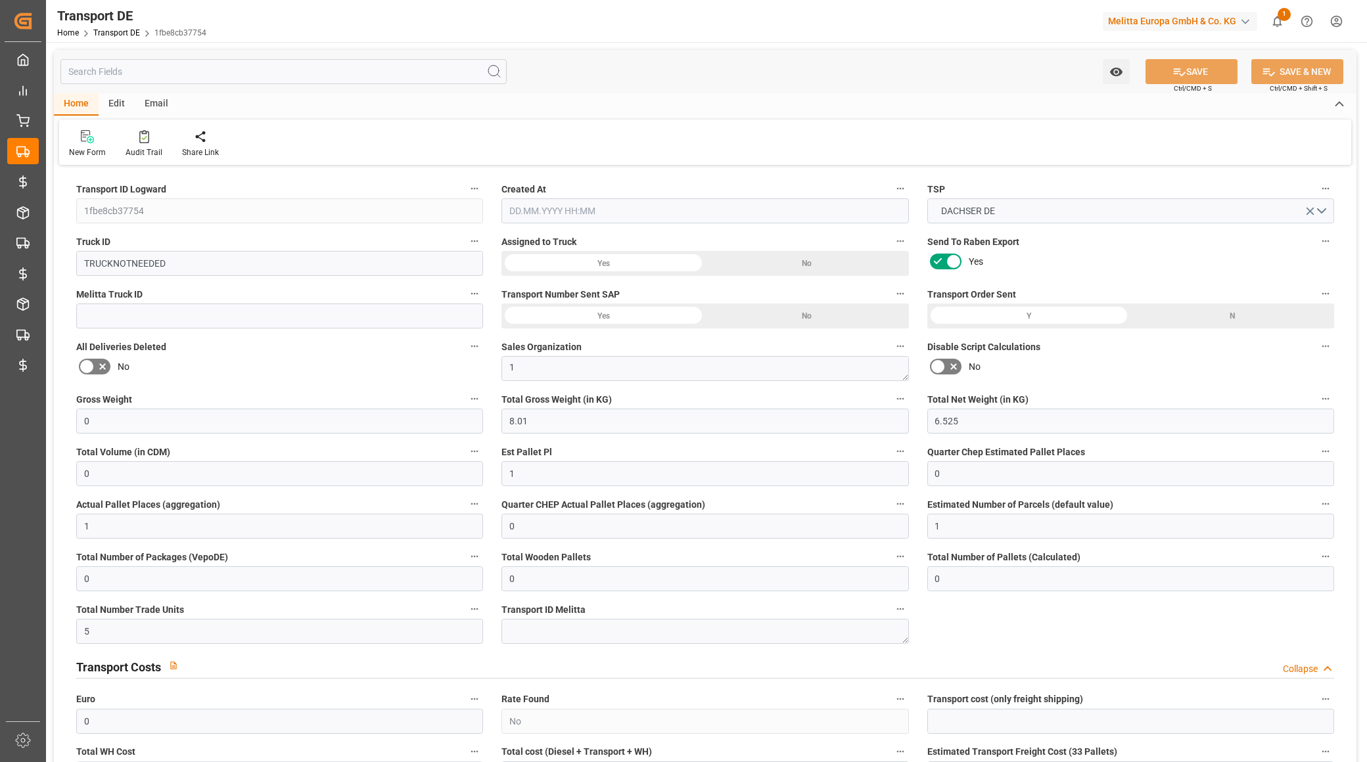
type input "0"
type input "1"
type input "0"
type input "1"
type input "0"
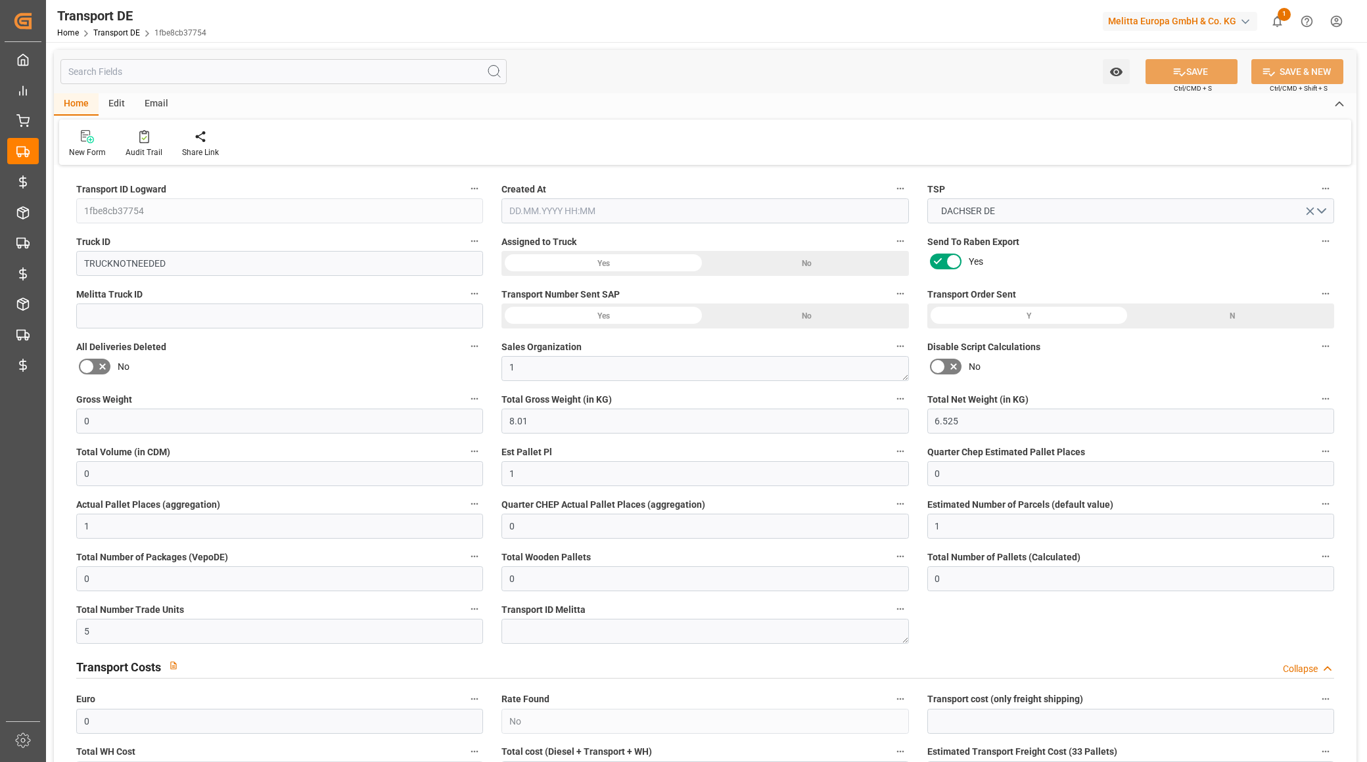
type input "0"
type input "5"
type input "0"
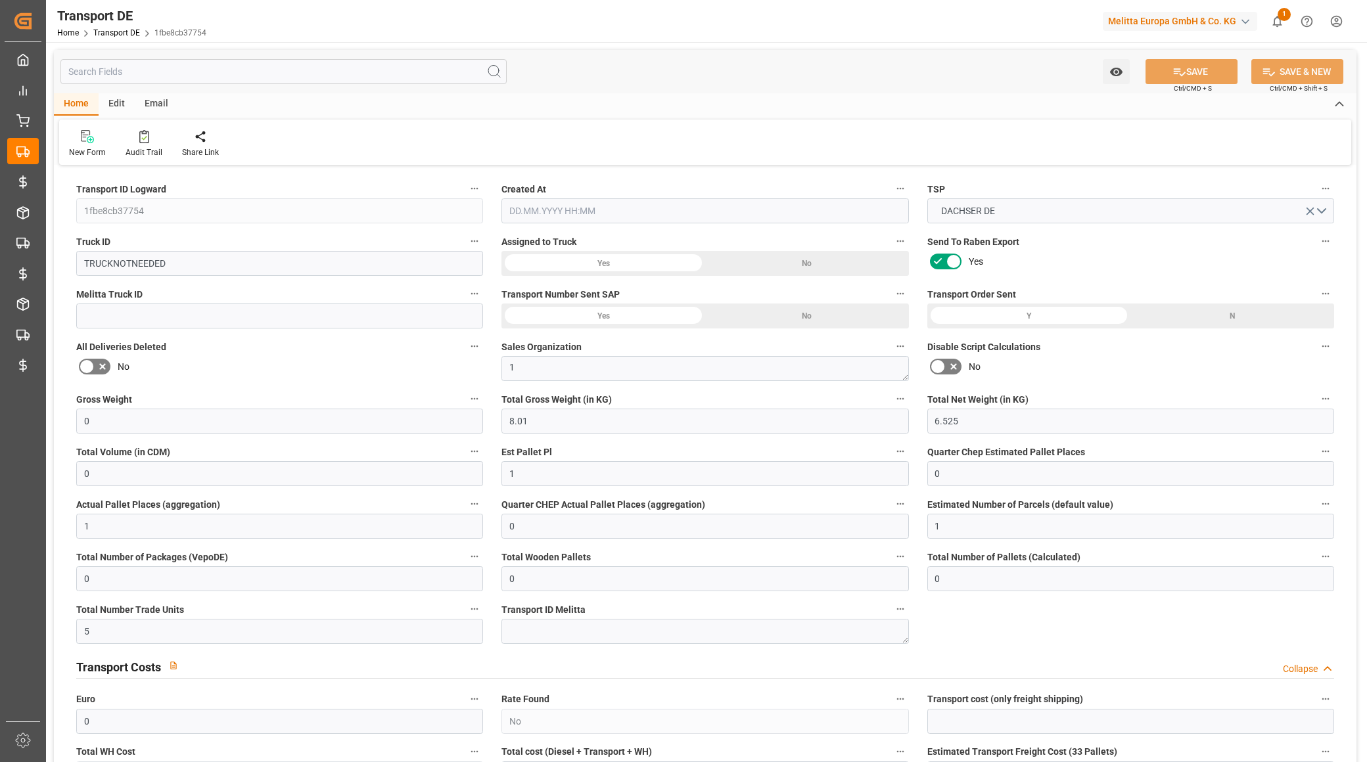
type input "68"
type input "0"
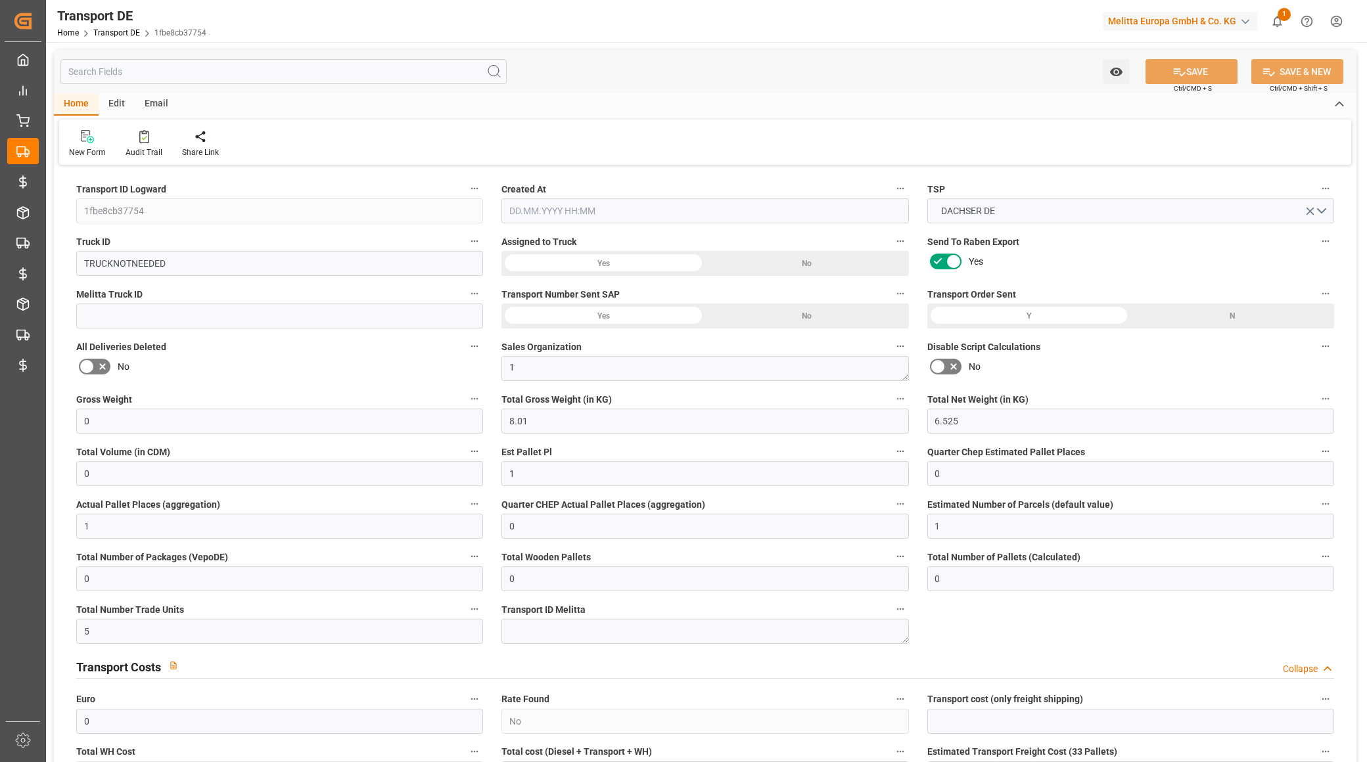
type input "0"
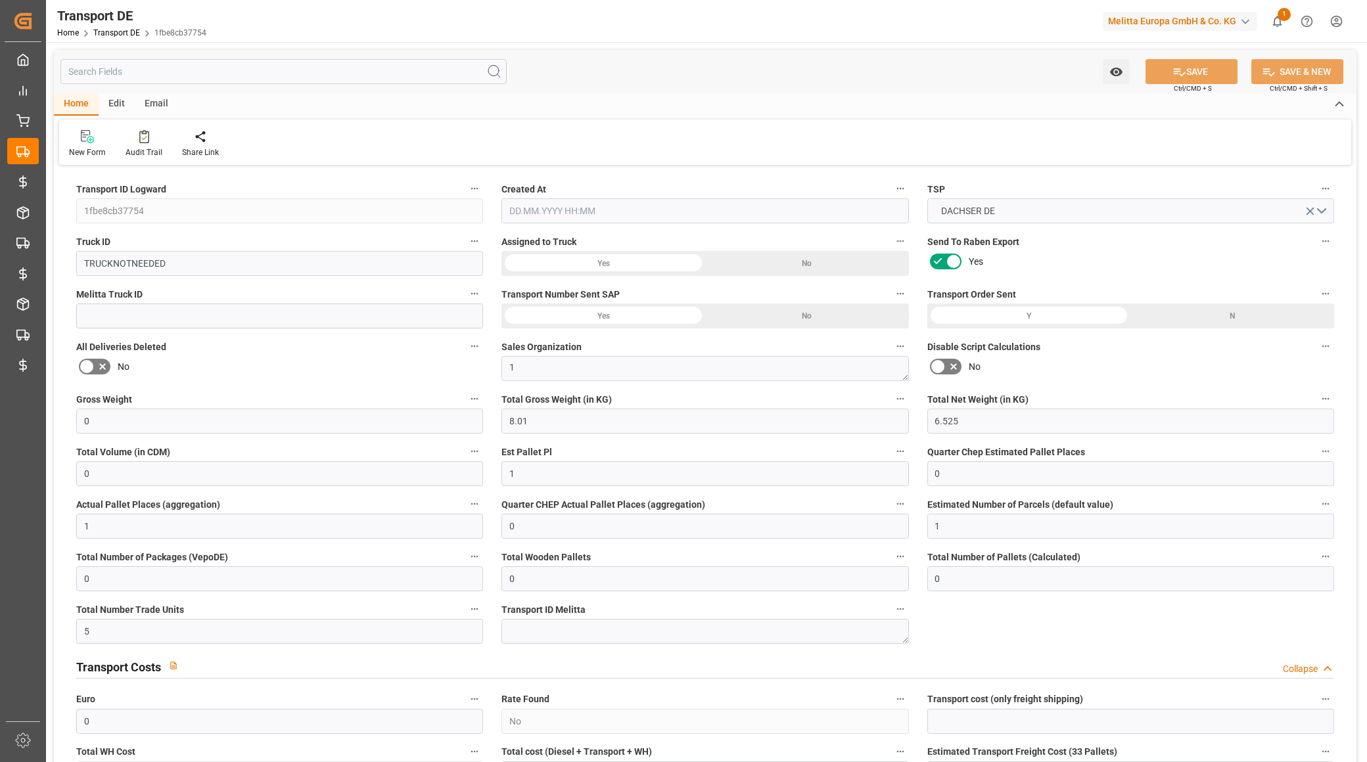
type input "0"
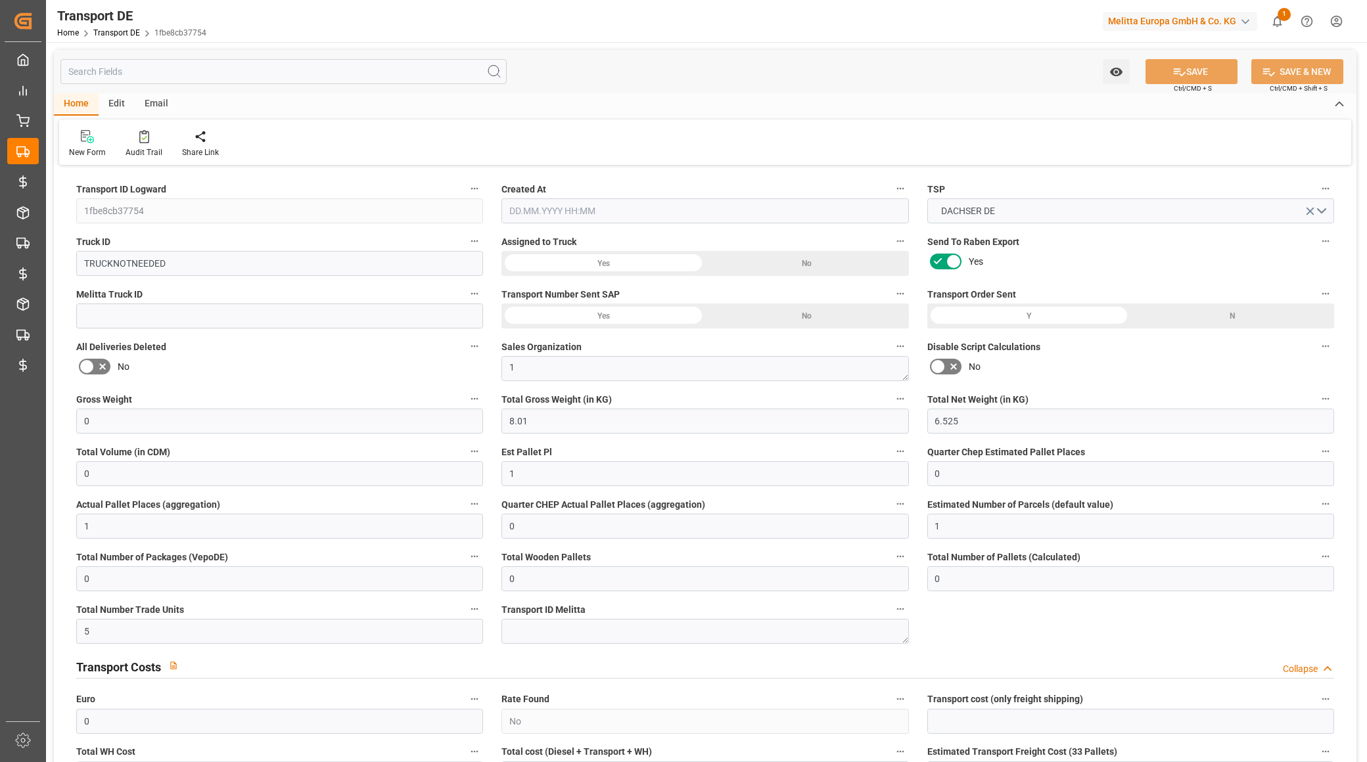
type input "0"
type input "8.01"
type input "2800"
type input "21"
type input "80"
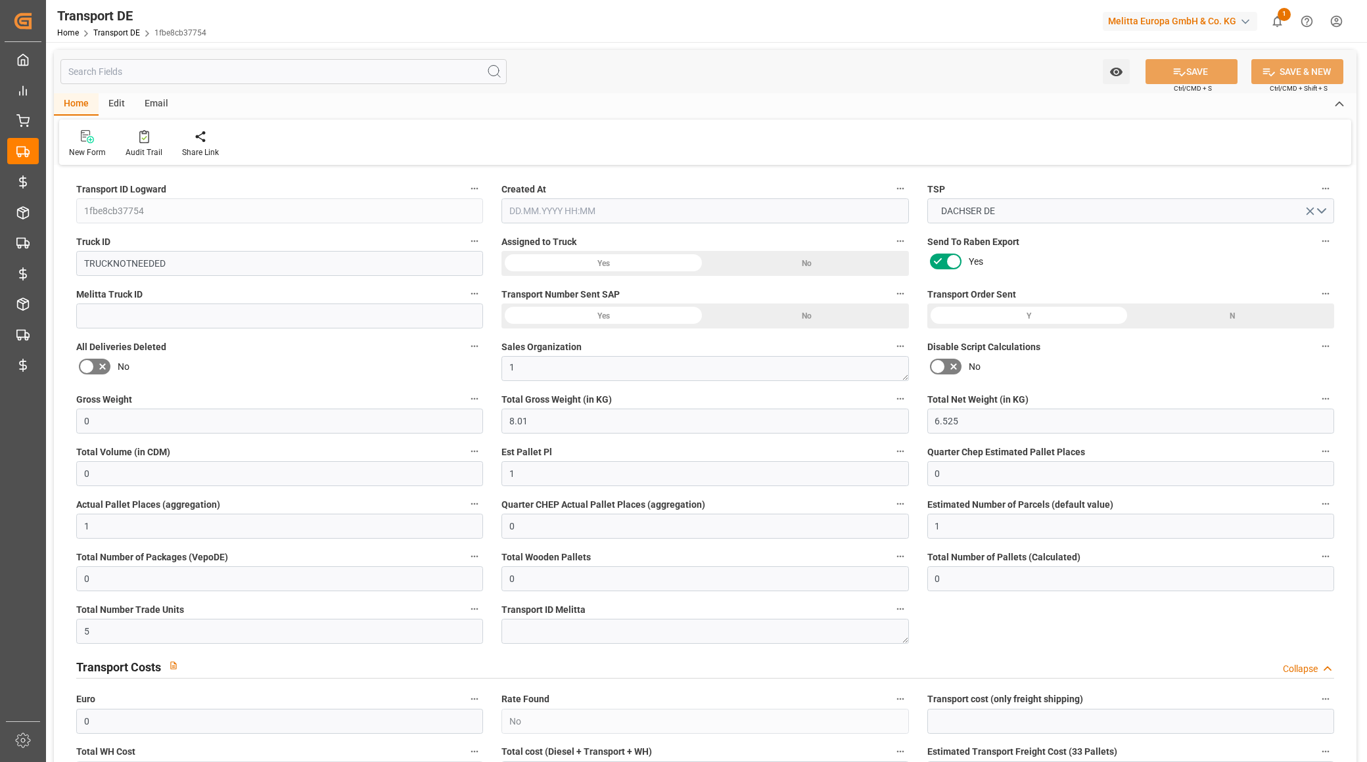
type input "0"
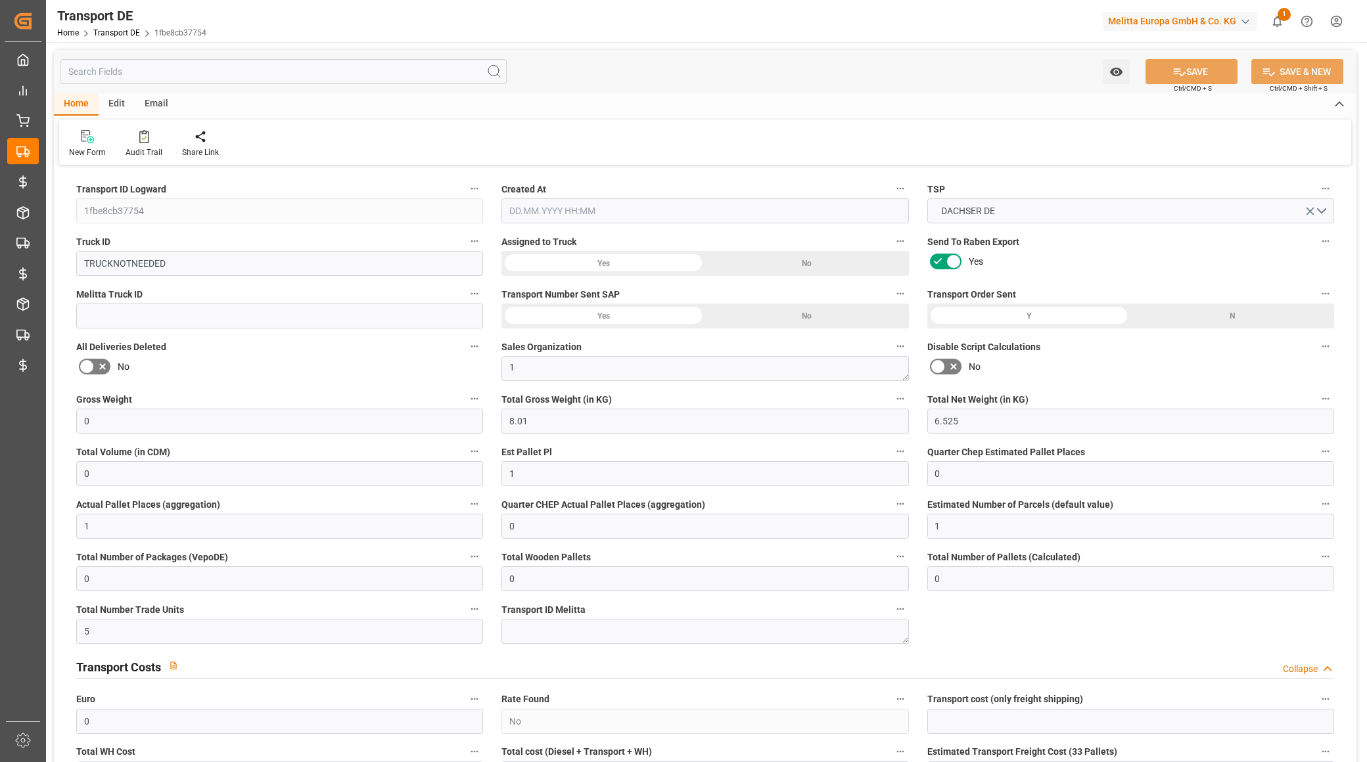
type input "0"
type input "1"
type input "0"
type input "5"
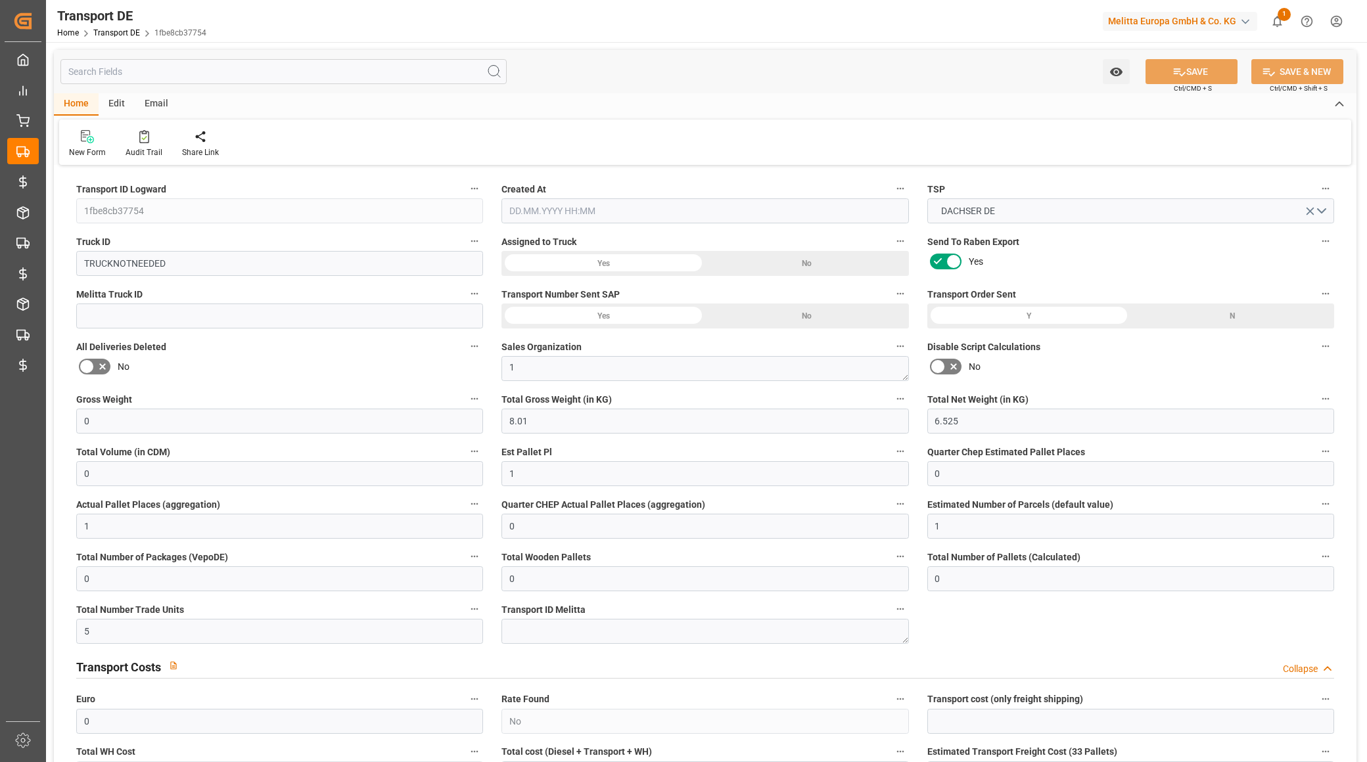
type input "0"
type input "20.08.2025 07:52"
type input "12.08.2025"
type input "[DATE]"
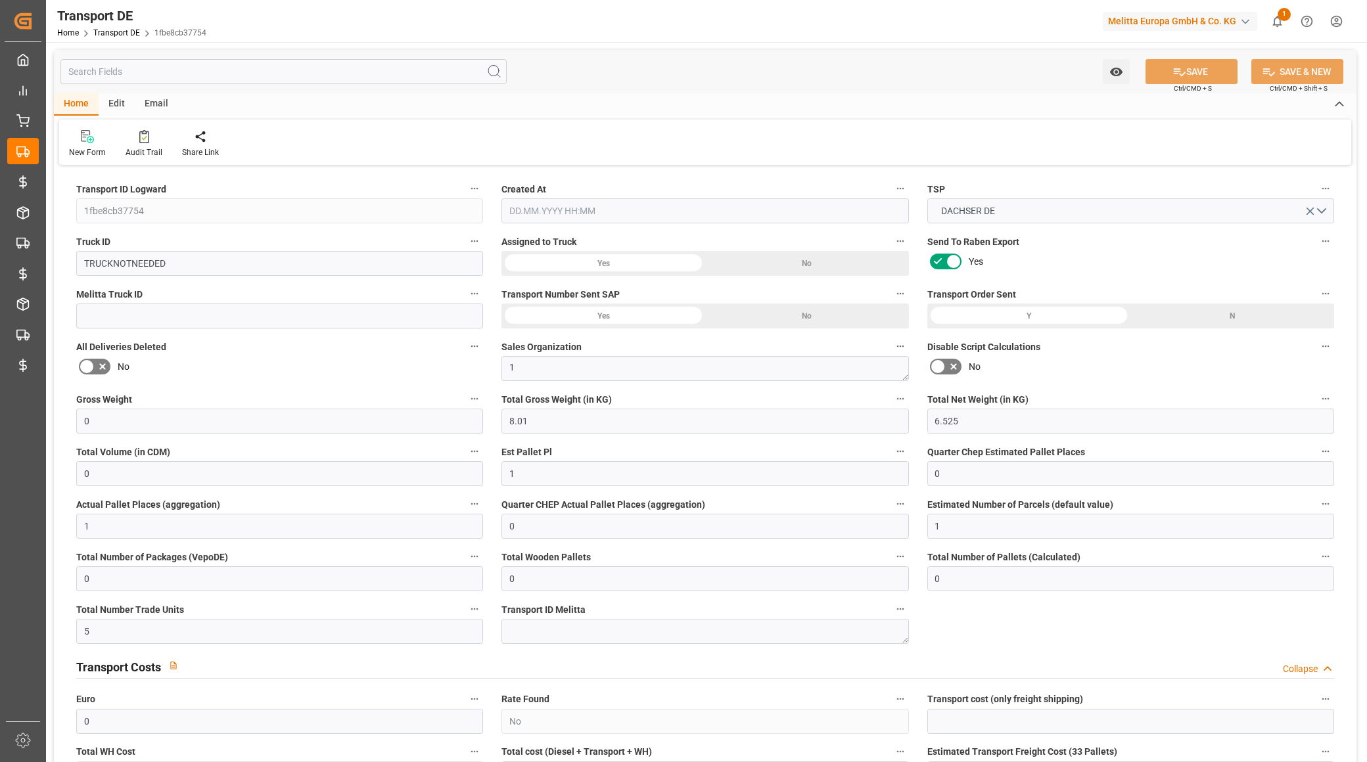
type input "12.08.2025"
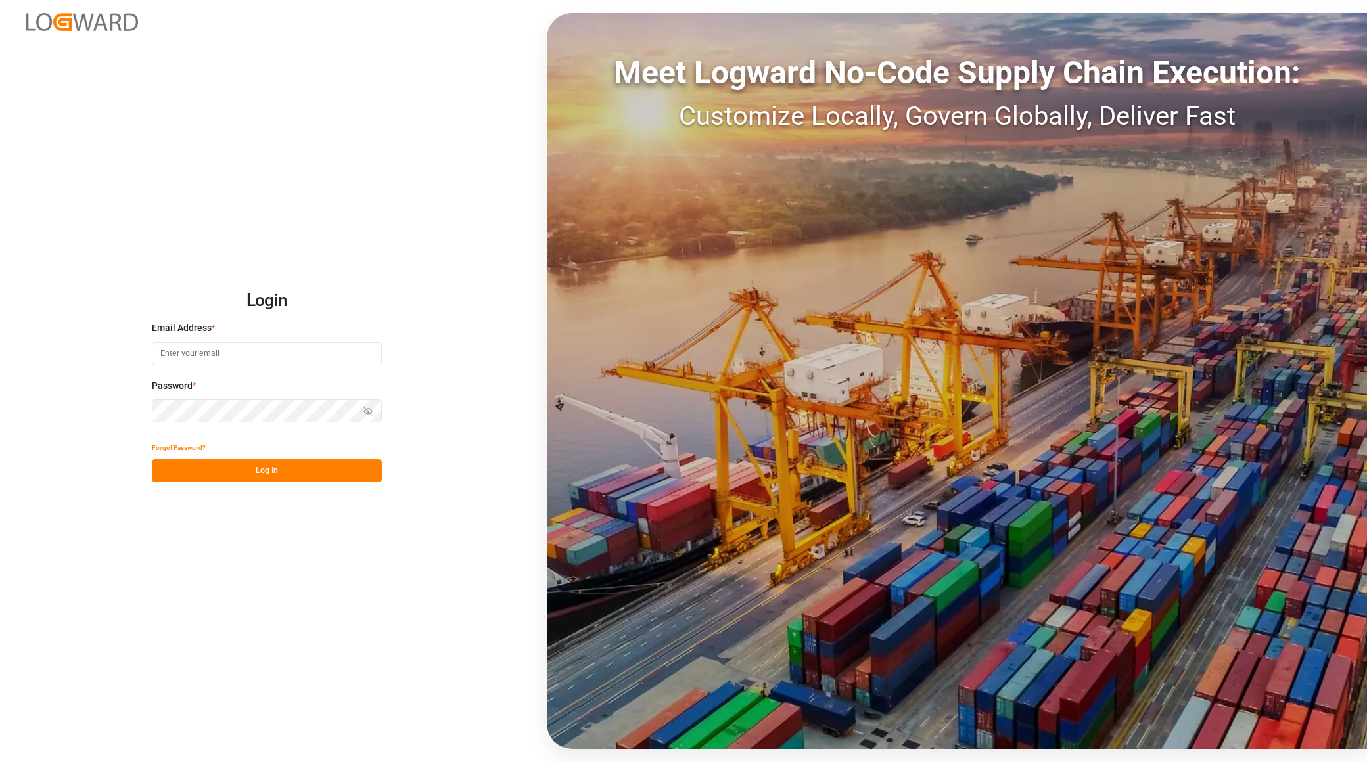
type input "[EMAIL_ADDRESS][PERSON_NAME][DOMAIN_NAME]"
click at [281, 473] on button "Log In" at bounding box center [267, 470] width 230 height 23
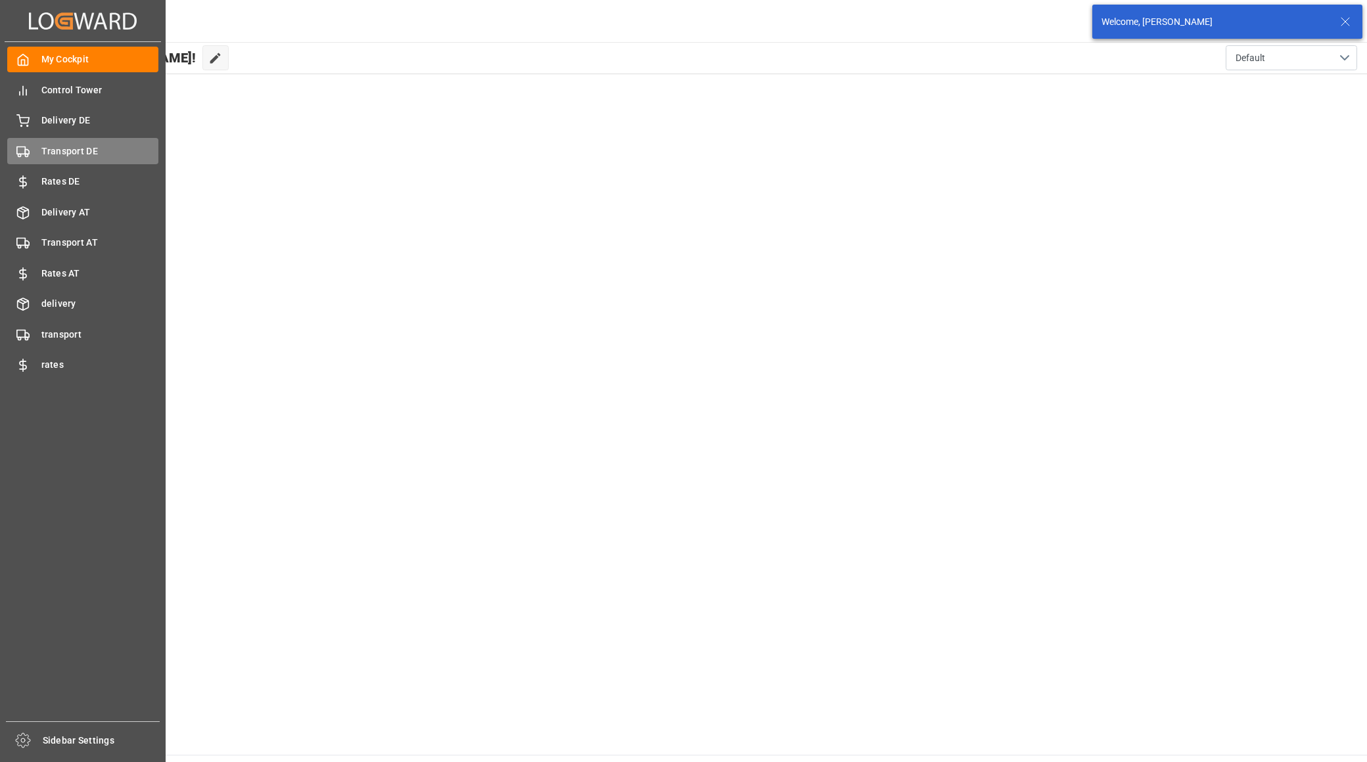
click at [80, 146] on span "Transport DE" at bounding box center [100, 152] width 118 height 14
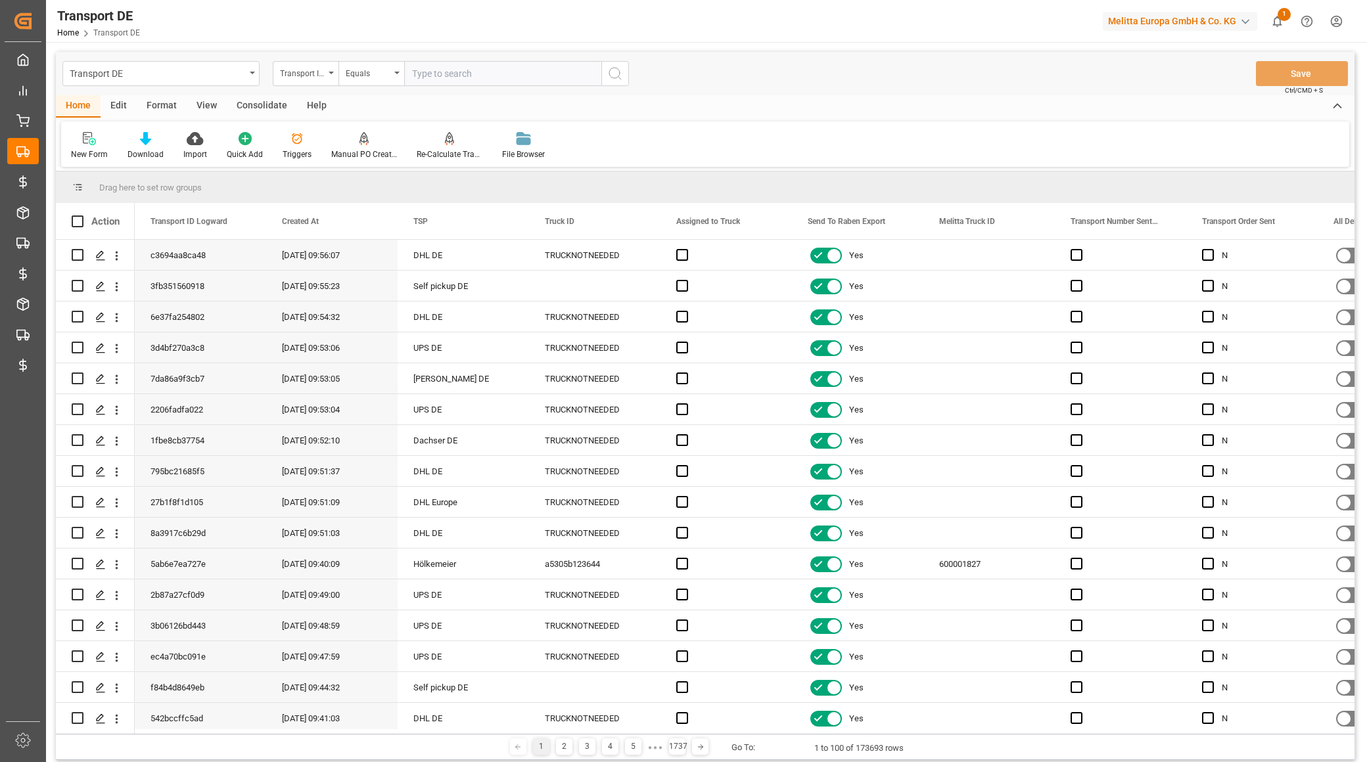
click at [318, 73] on div "Transport ID Logward" at bounding box center [302, 71] width 45 height 15
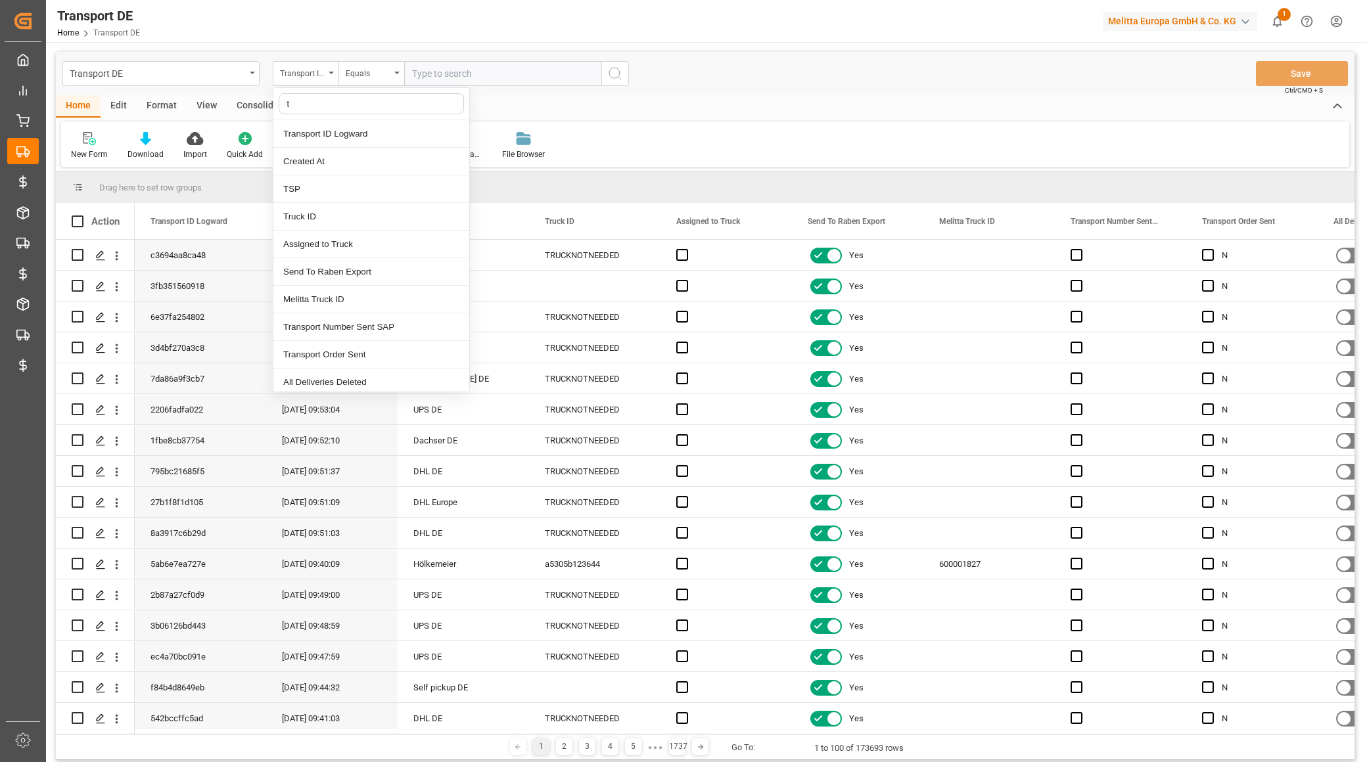
type input "tr"
click at [305, 159] on div "Truck ID" at bounding box center [371, 162] width 196 height 28
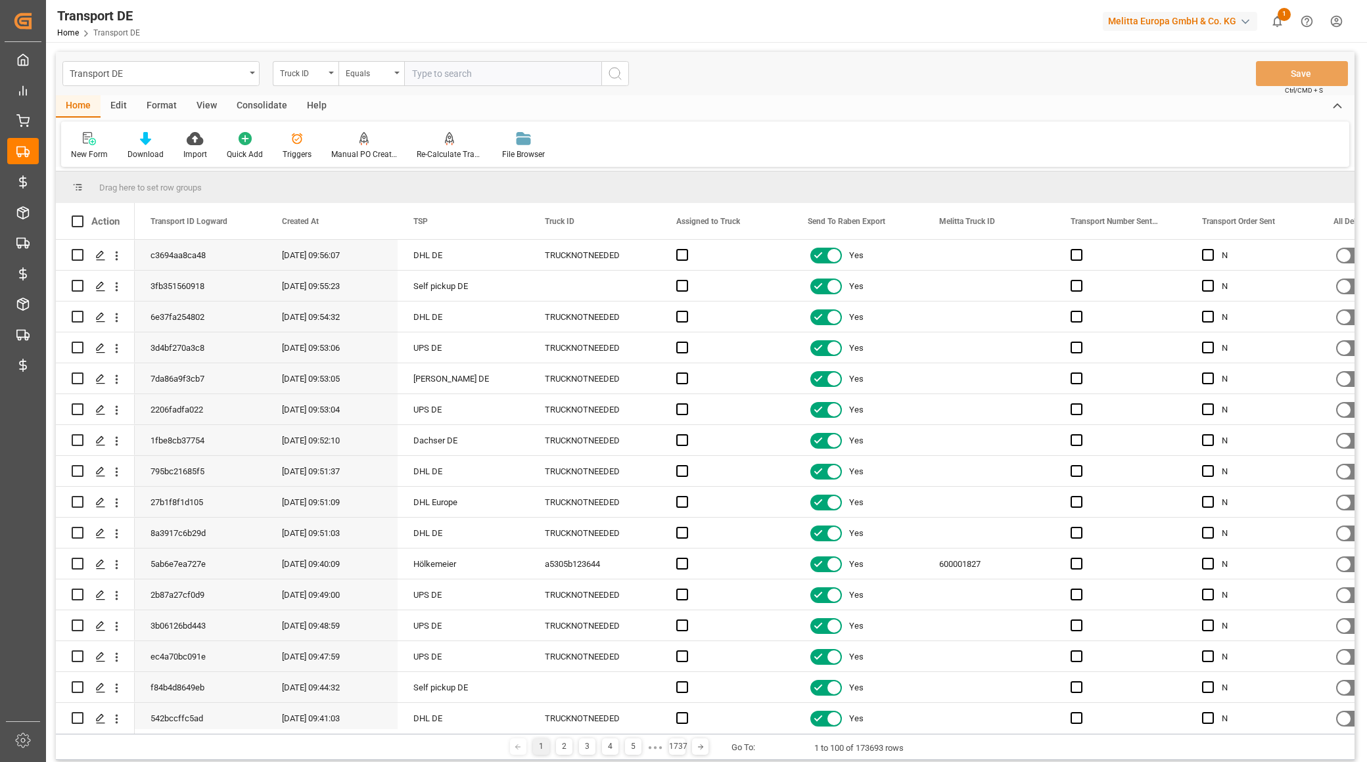
click at [425, 73] on input "text" at bounding box center [502, 73] width 197 height 25
paste input "600001819"
type input "600001819"
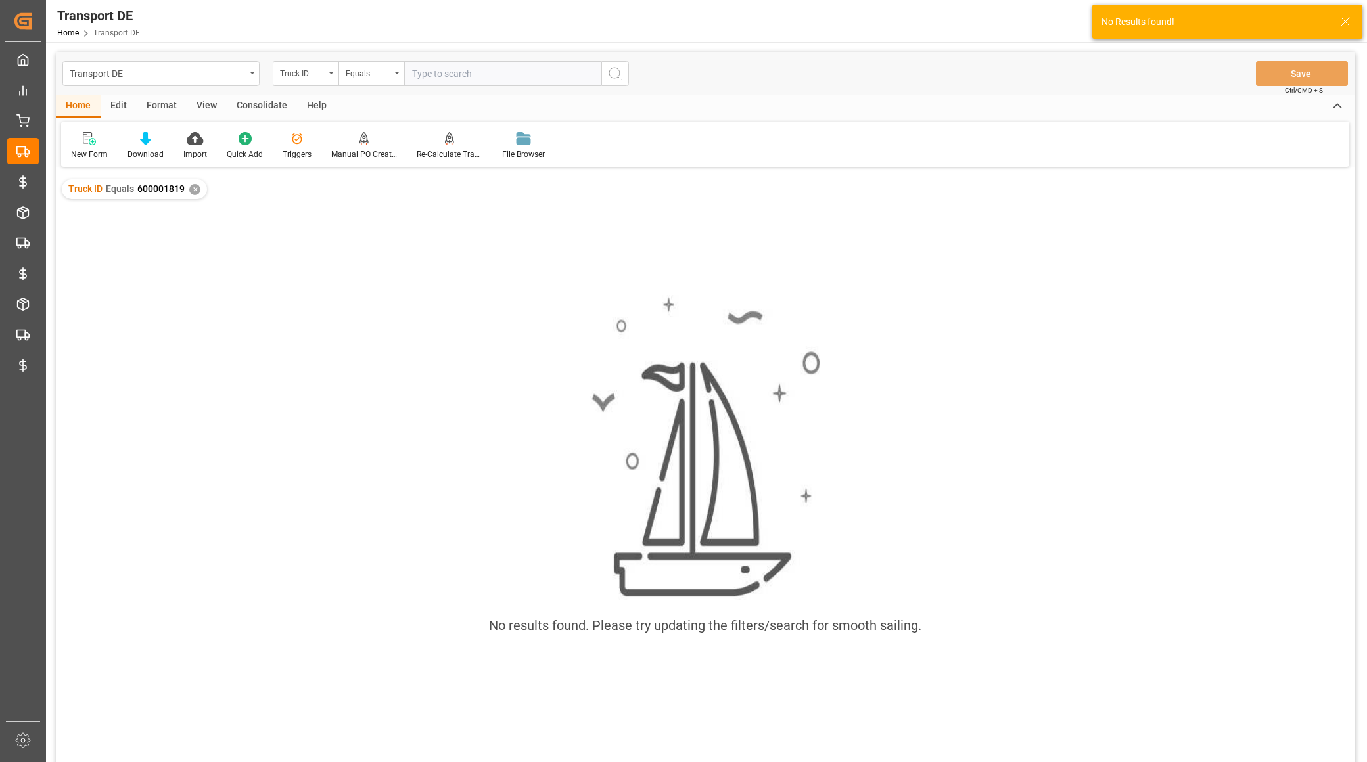
click at [196, 188] on div "✕" at bounding box center [194, 189] width 11 height 11
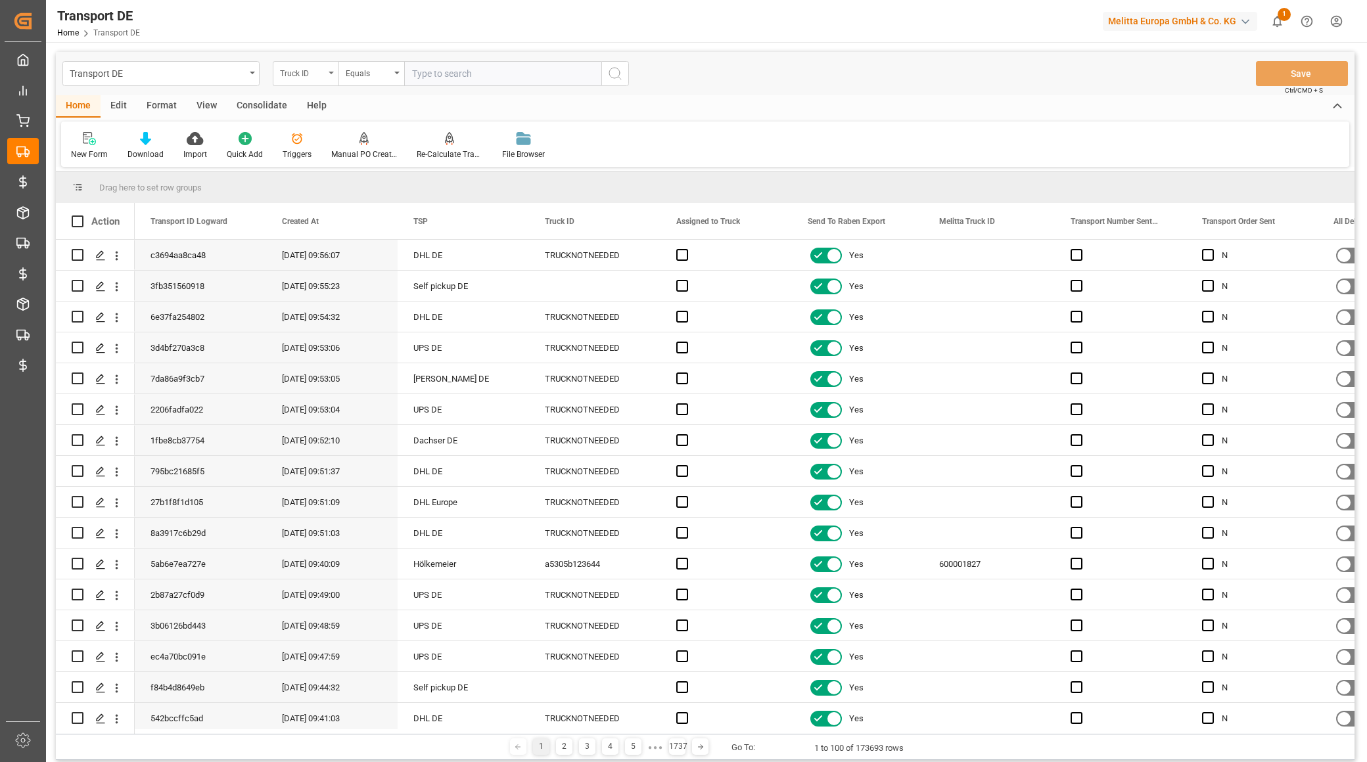
click at [310, 73] on div "Truck ID" at bounding box center [302, 71] width 45 height 15
type input "melit"
click at [362, 122] on div "Melitta Truck ID" at bounding box center [371, 134] width 196 height 28
click at [422, 74] on input "text" at bounding box center [502, 73] width 197 height 25
paste input "600001819"
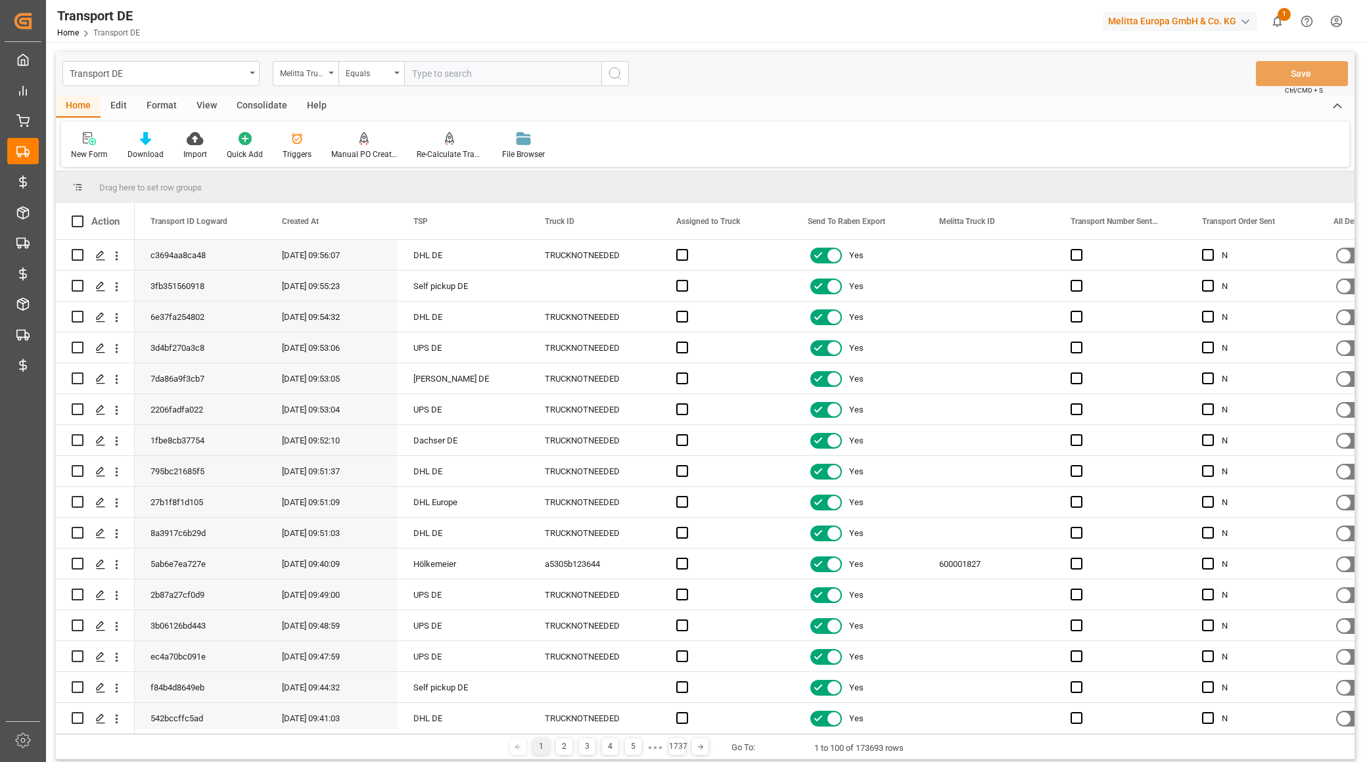
type input "600001819"
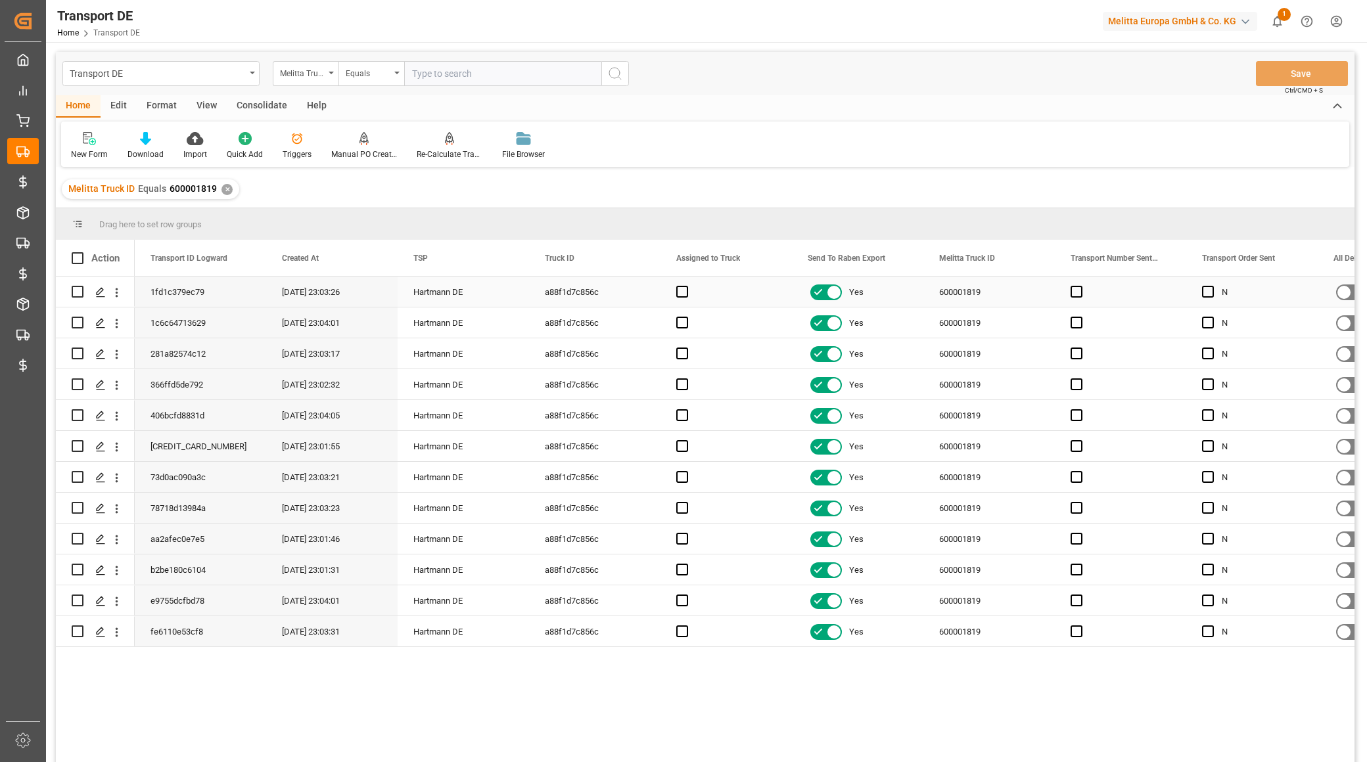
click at [173, 299] on div "1fd1c379ec79" at bounding box center [200, 292] width 131 height 30
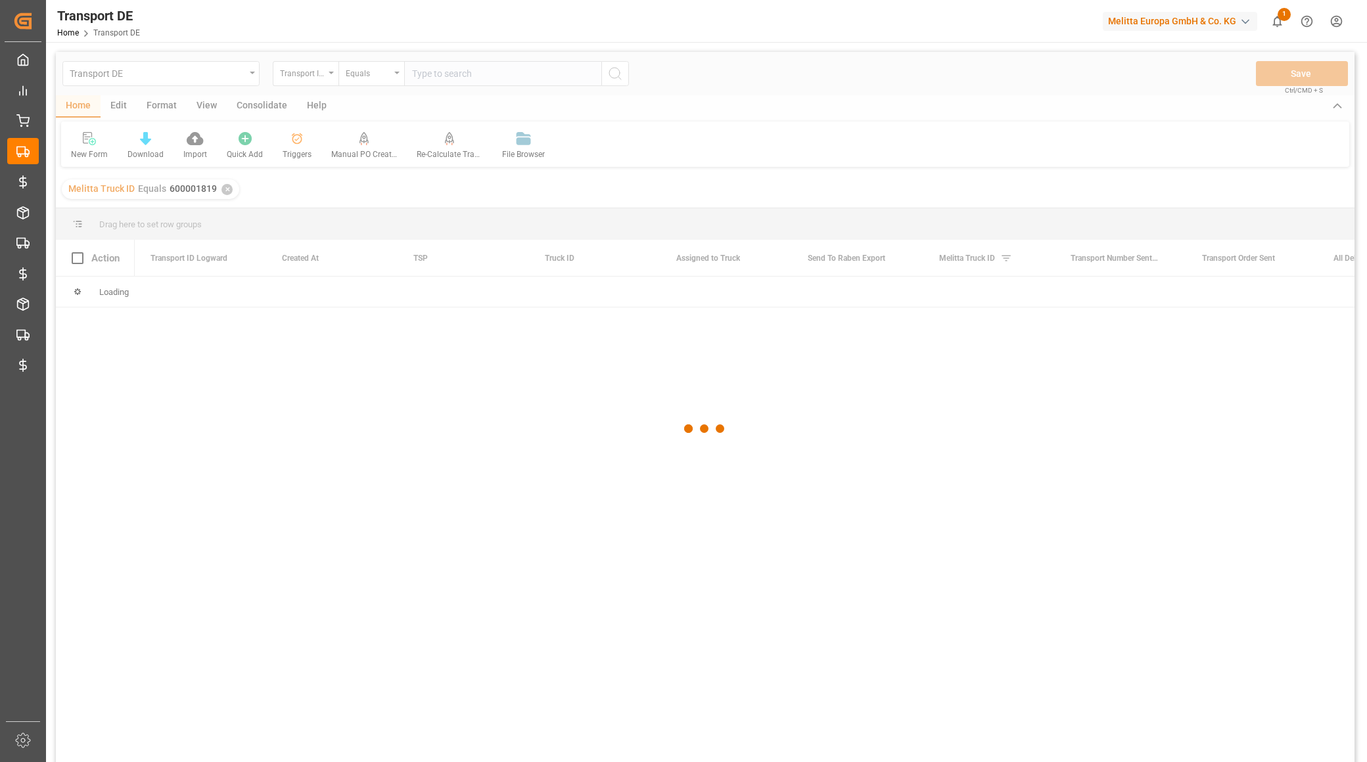
click at [139, 71] on div at bounding box center [705, 429] width 1298 height 754
click at [136, 73] on div at bounding box center [705, 429] width 1298 height 754
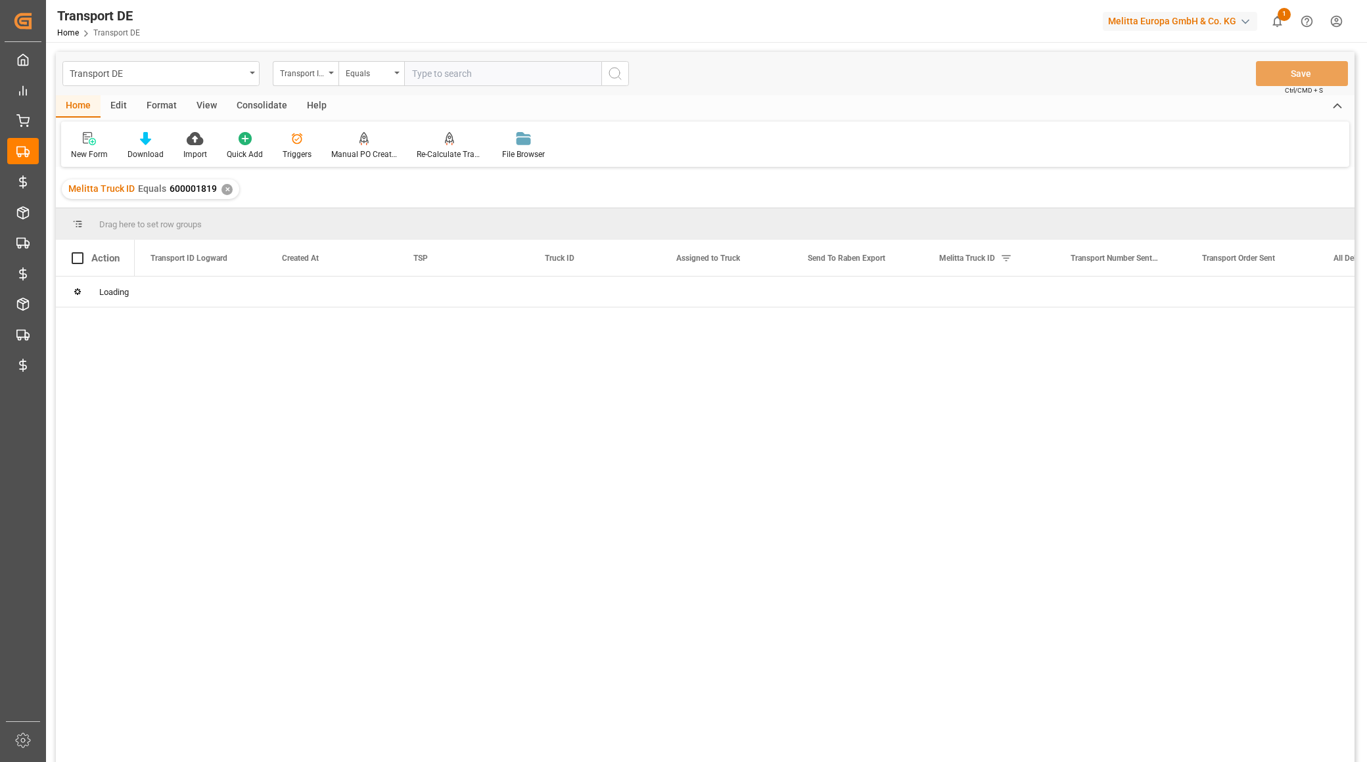
click at [136, 73] on div "Transport DE" at bounding box center [157, 72] width 175 height 16
type input "truck"
click at [153, 132] on div "Truck Bundling DE" at bounding box center [161, 134] width 196 height 28
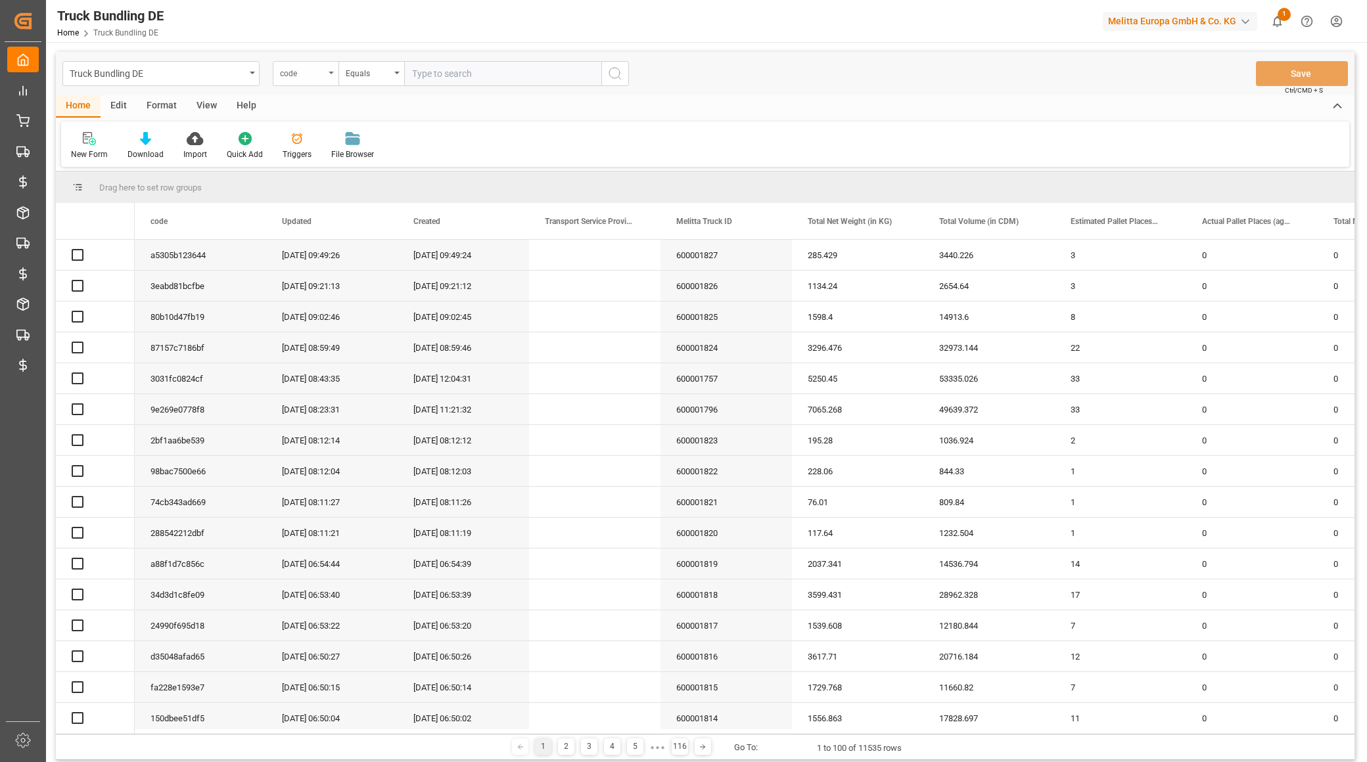
drag, startPoint x: 260, startPoint y: 68, endPoint x: 312, endPoint y: 83, distance: 54.3
click at [264, 73] on div "Truck Bundling DE code Equals" at bounding box center [345, 73] width 566 height 25
click at [313, 83] on div "code" at bounding box center [306, 73] width 66 height 25
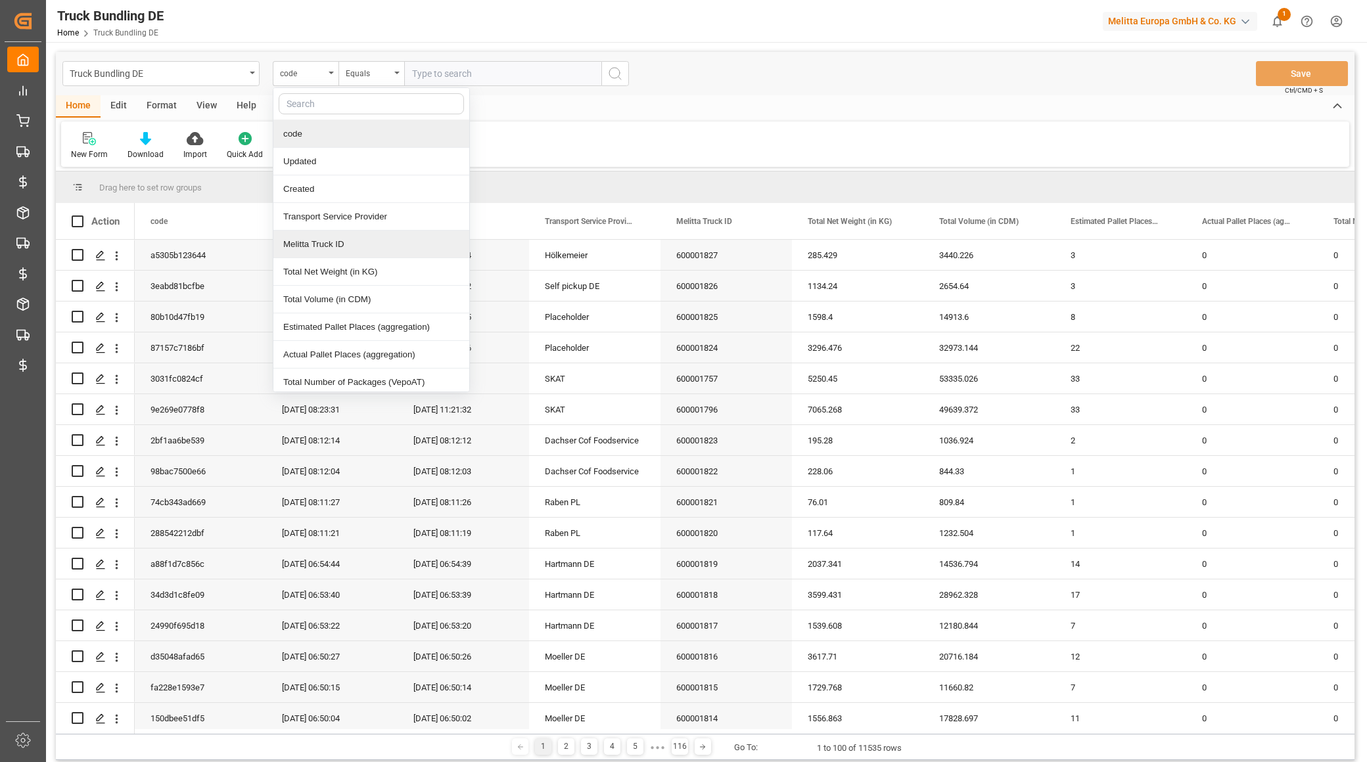
click at [336, 253] on div "Melitta Truck ID" at bounding box center [371, 245] width 196 height 28
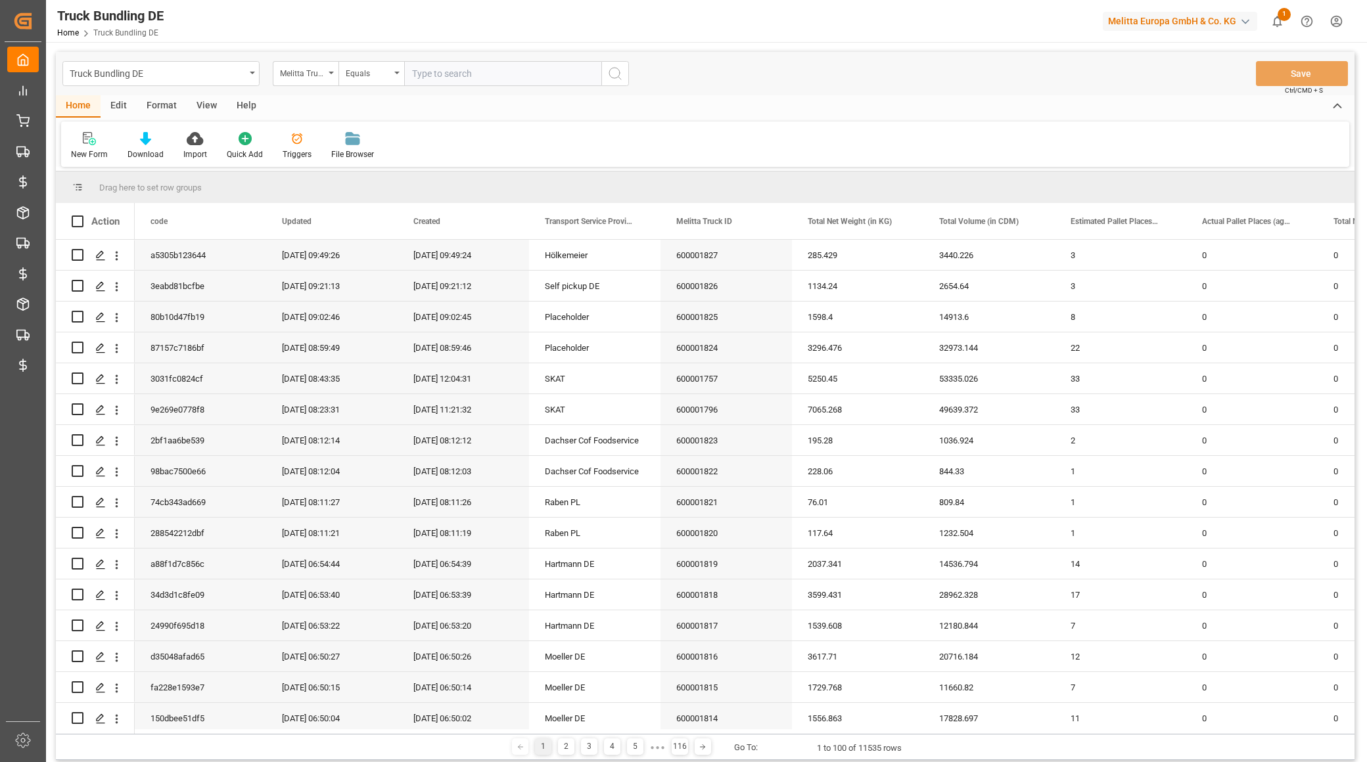
click at [476, 70] on input "text" at bounding box center [502, 73] width 197 height 25
paste input "600001819"
type input "600001819"
click at [618, 77] on line "search button" at bounding box center [619, 78] width 3 height 3
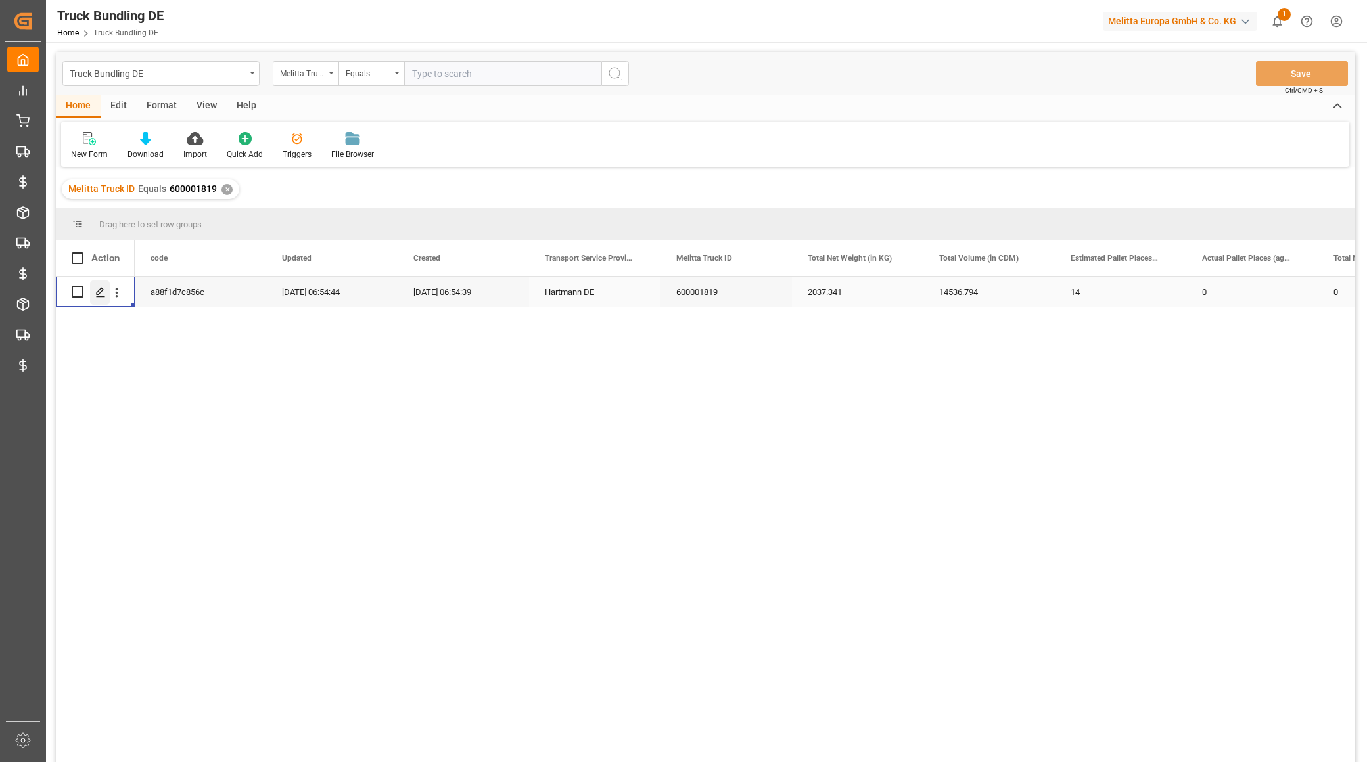
click at [104, 297] on icon "Press SPACE to select this row." at bounding box center [100, 292] width 11 height 11
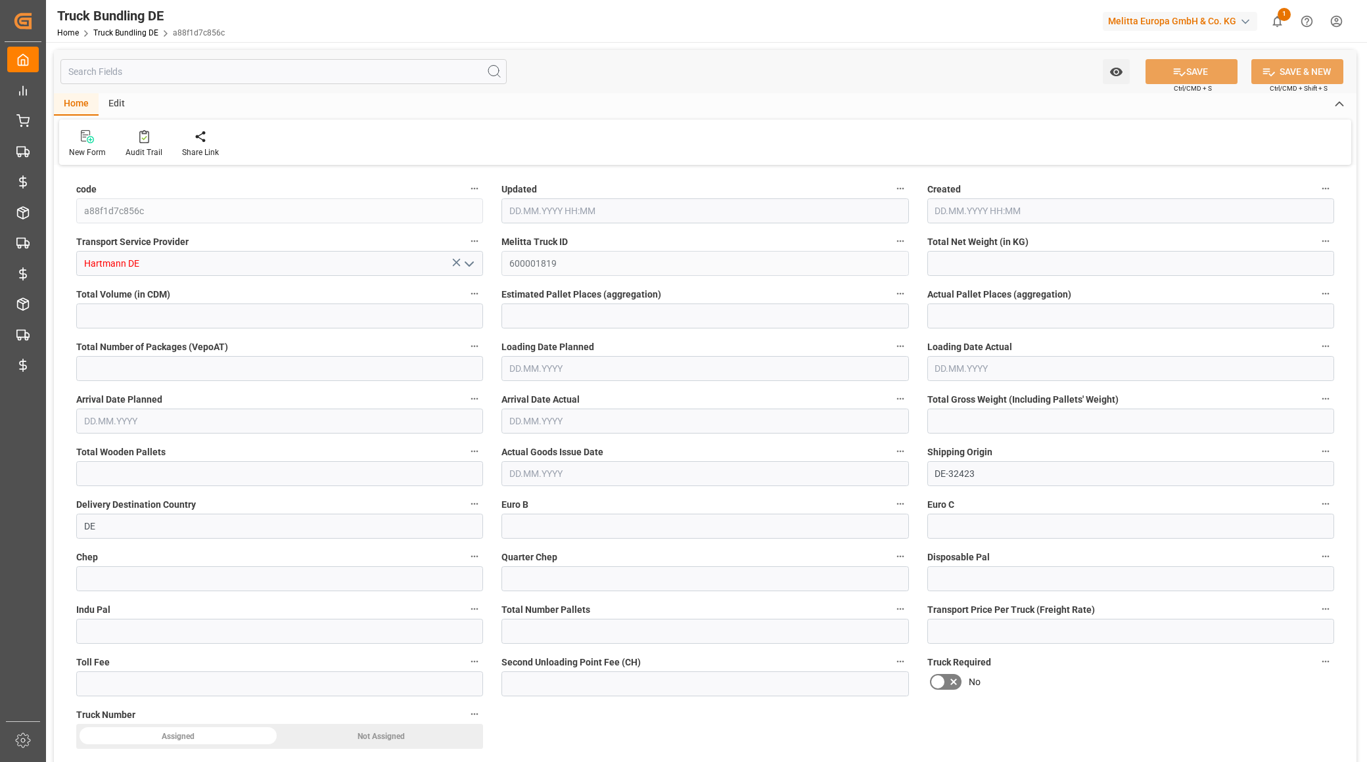
type input "2037.341"
type input "14536.794"
type input "14"
type input "0"
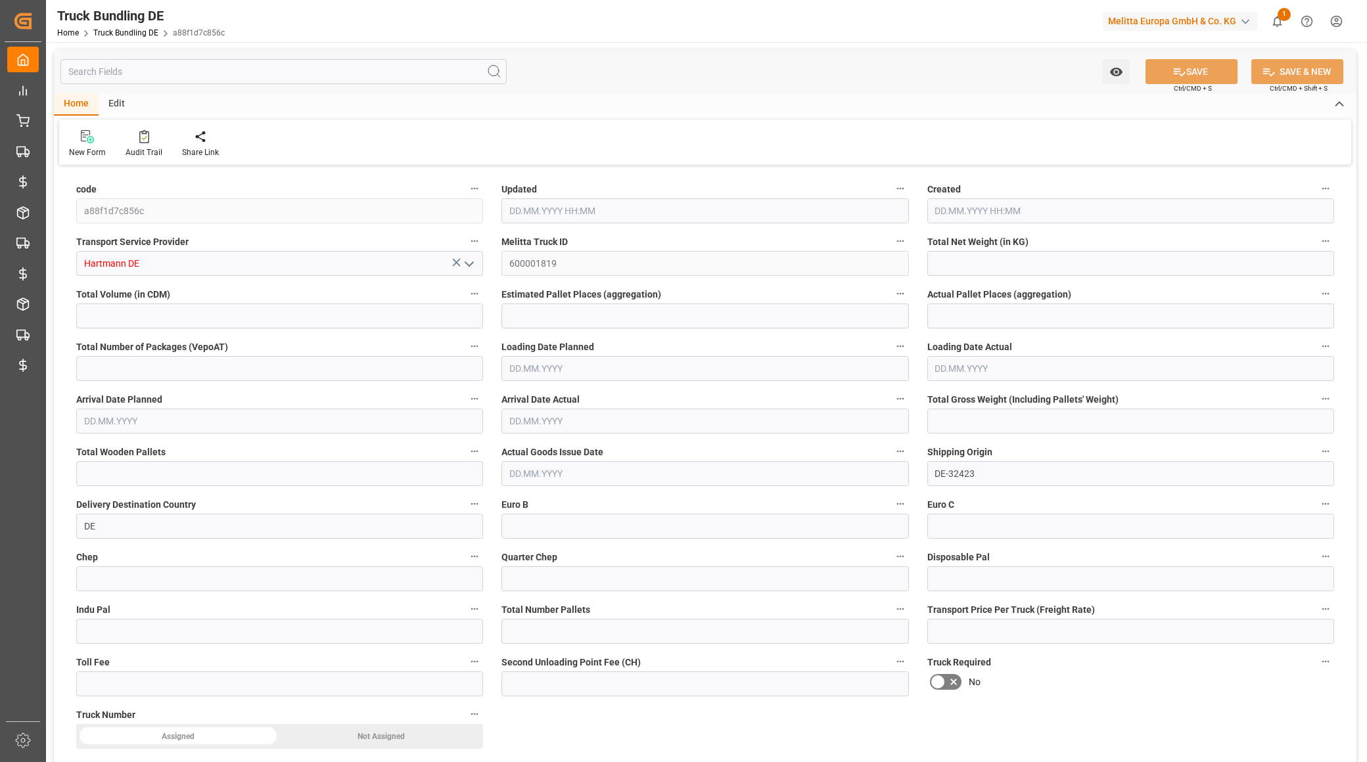
type input "3012"
type input "15"
type input "0"
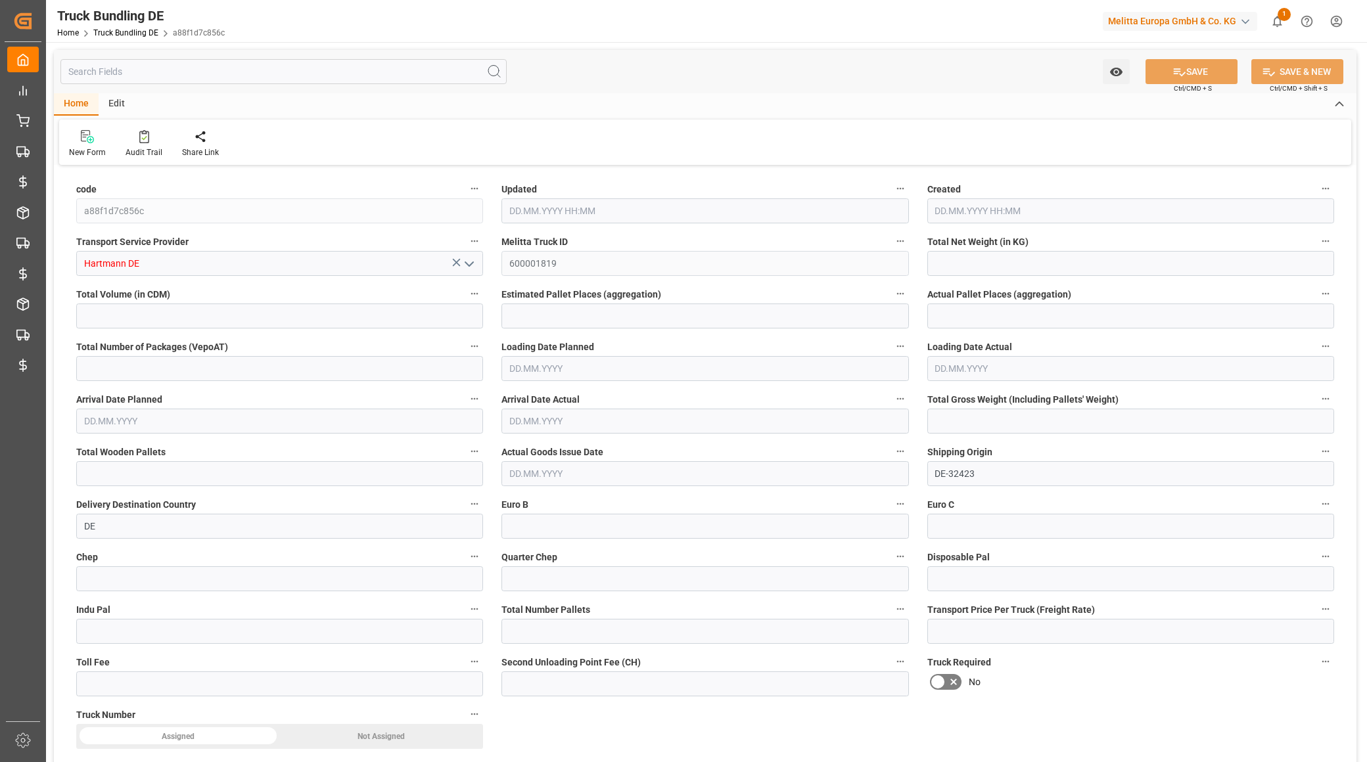
type input "0"
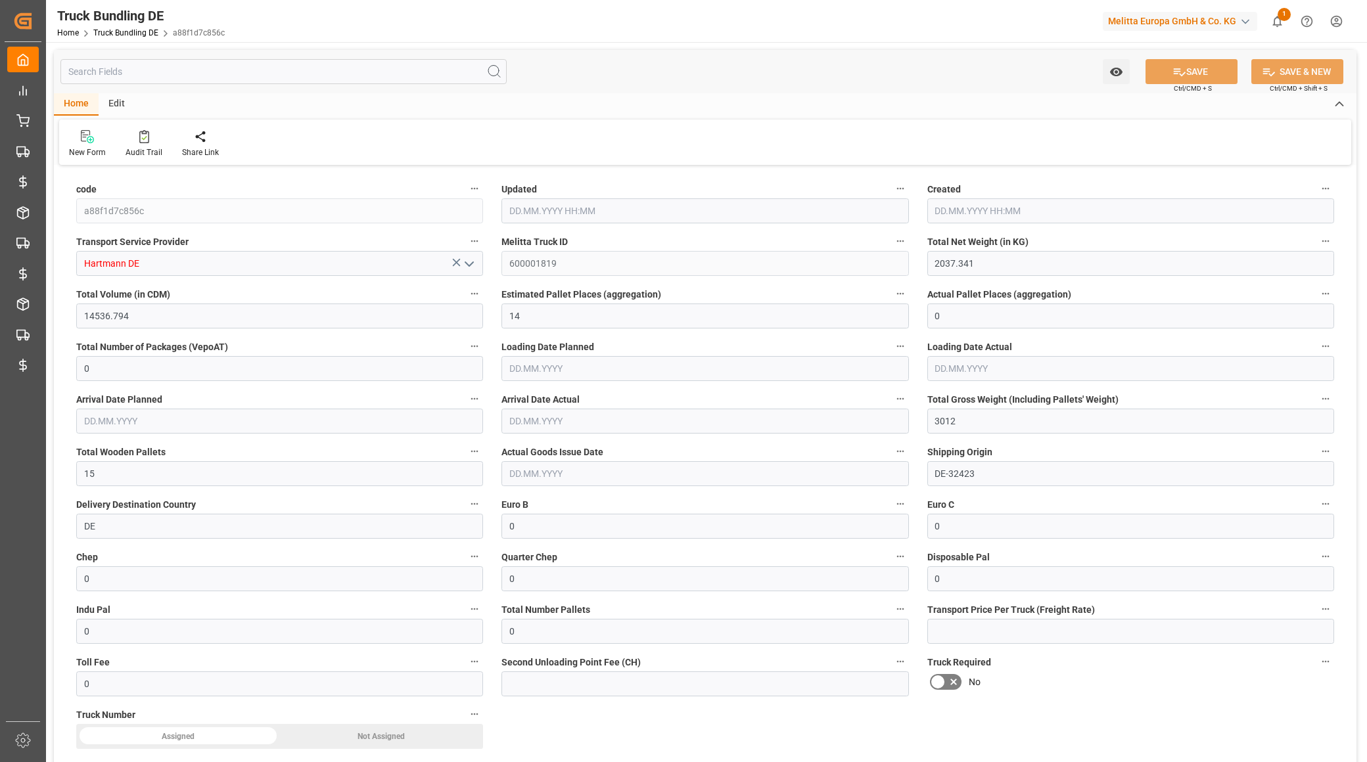
type input "[DATE] 04:54"
type input "20.08.2025 04:54"
type input "21.08.2025"
type input "22.08.2025"
type input "20.08.2025"
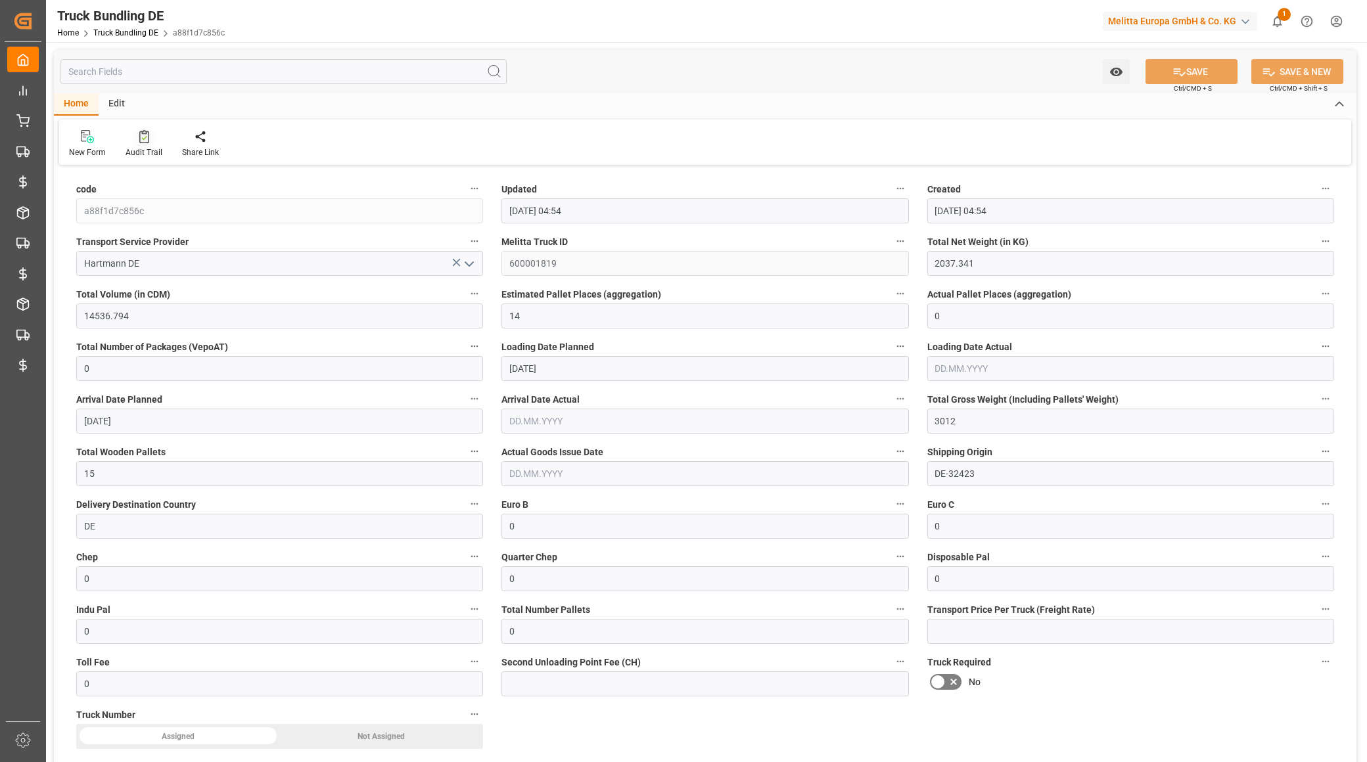
click at [154, 147] on div "Audit Trail" at bounding box center [144, 153] width 37 height 12
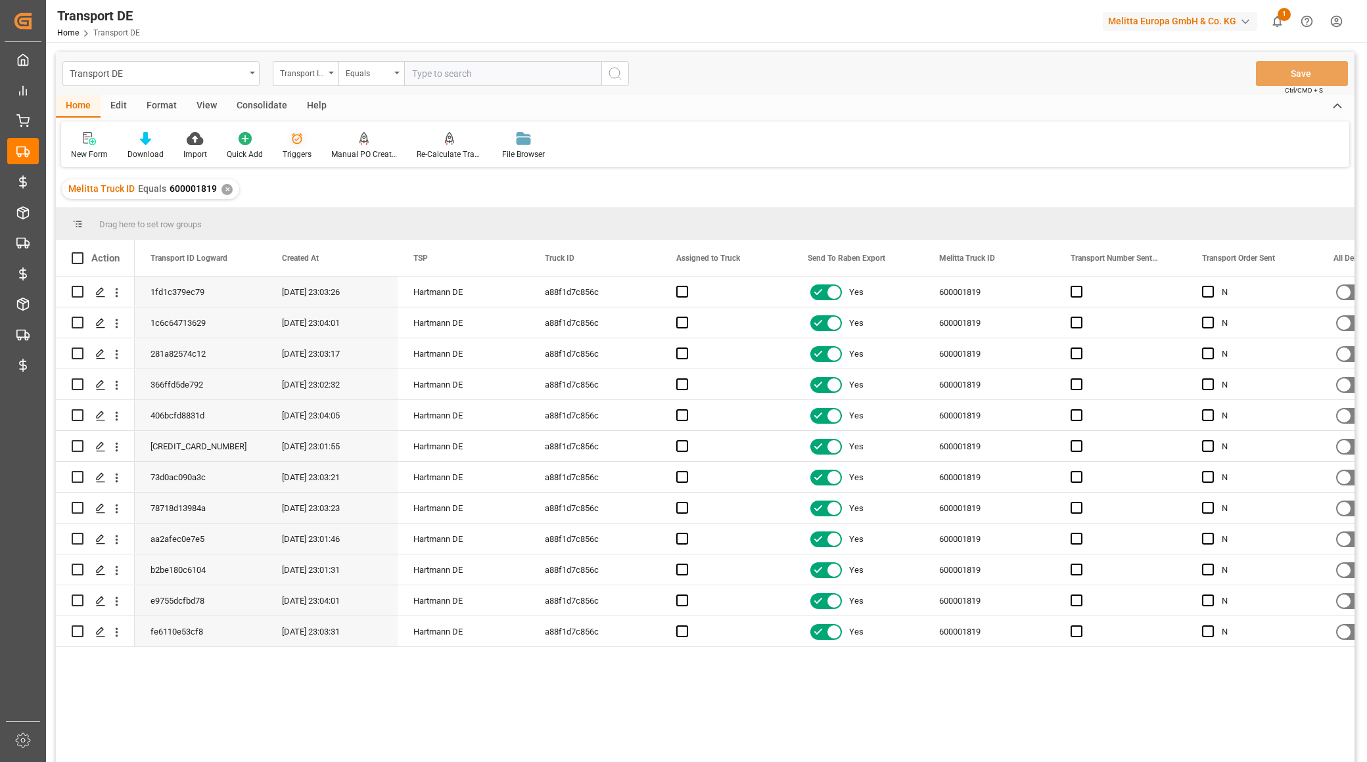
click at [294, 145] on icon at bounding box center [296, 138] width 13 height 13
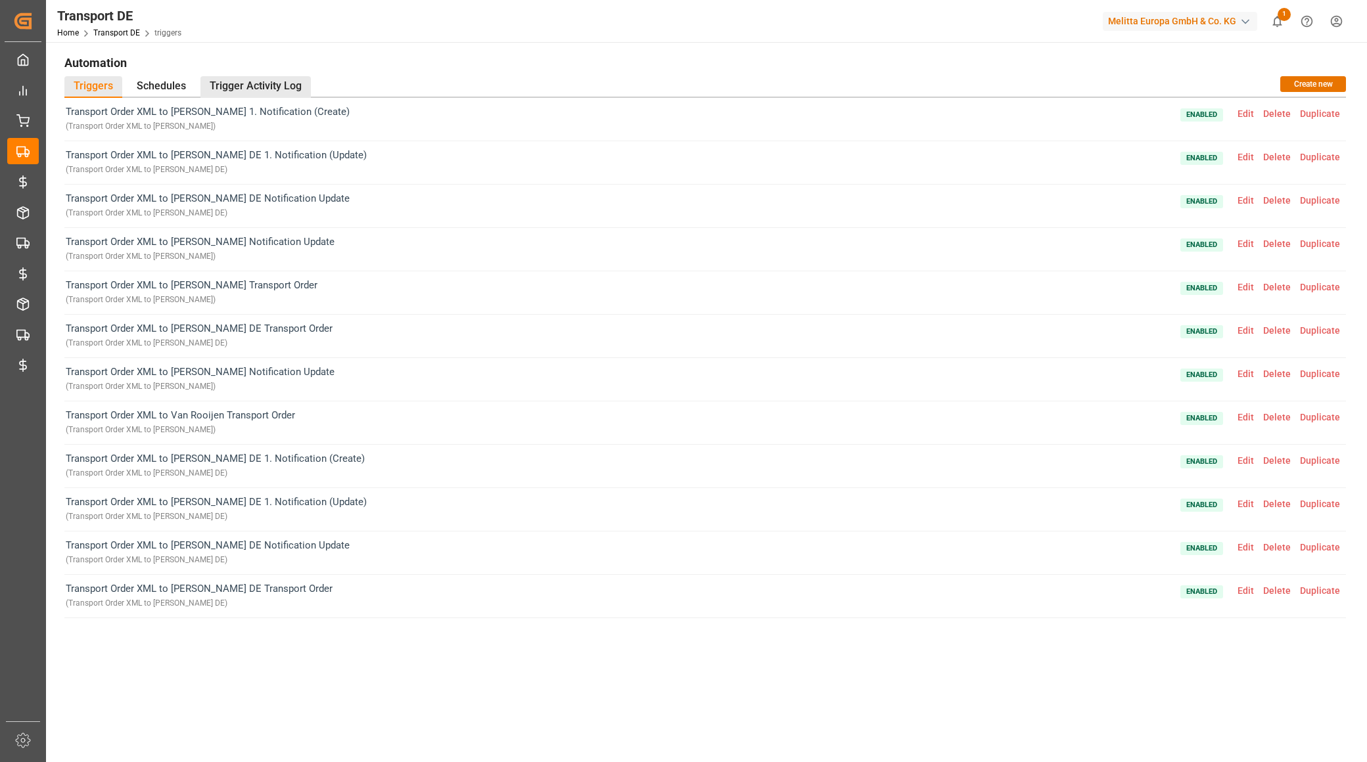
click at [266, 83] on div "Trigger Activity Log" at bounding box center [255, 87] width 110 height 22
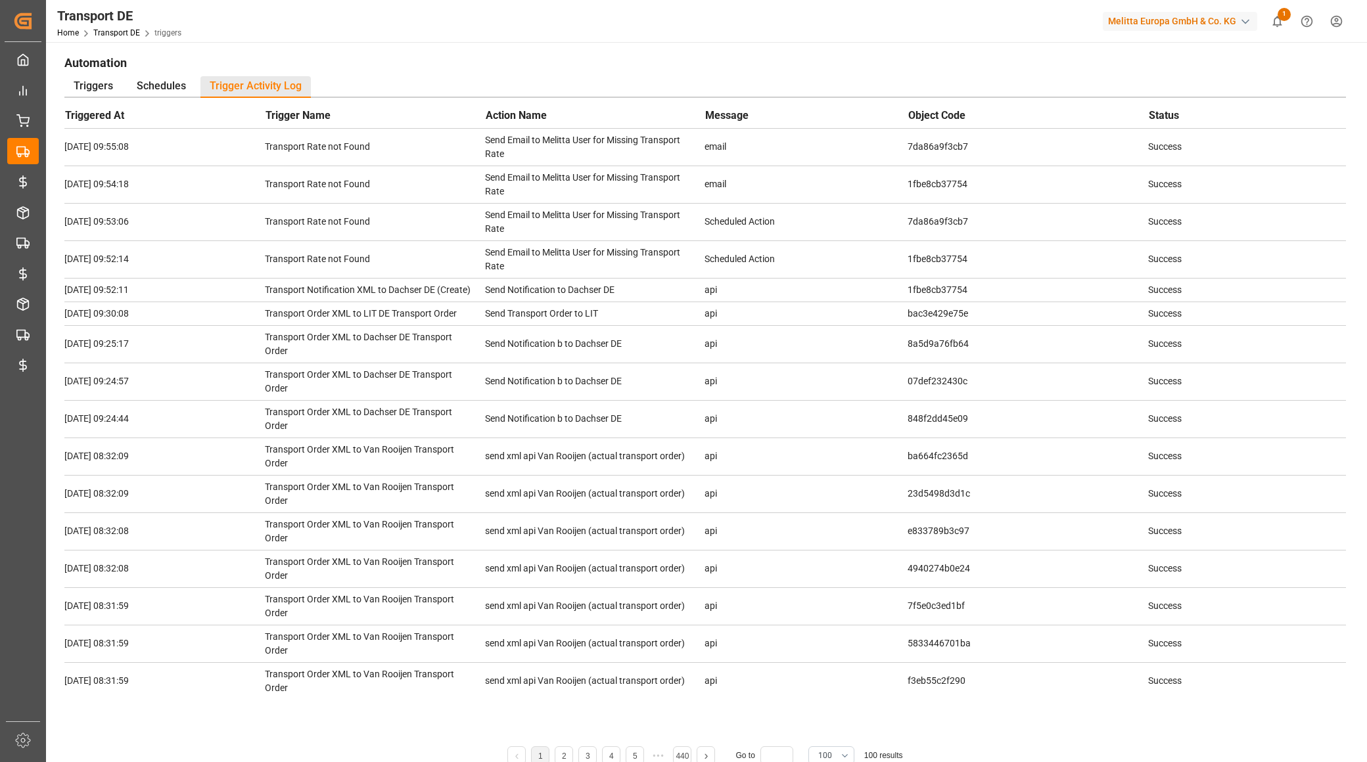
scroll to position [2742, 0]
